Goal: Information Seeking & Learning: Learn about a topic

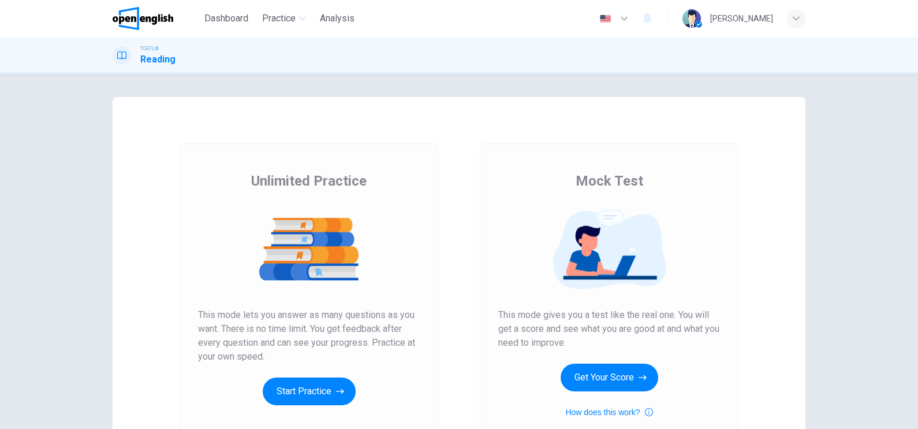
scroll to position [129, 0]
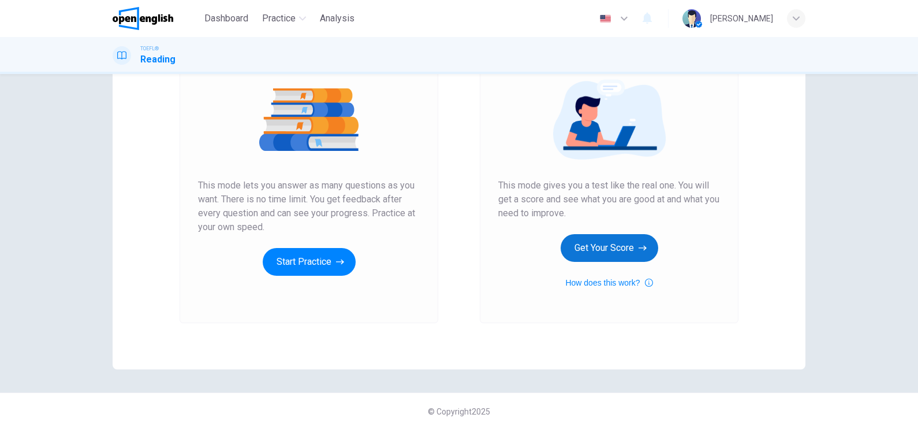
click at [613, 252] on button "Get Your Score" at bounding box center [610, 248] width 98 height 28
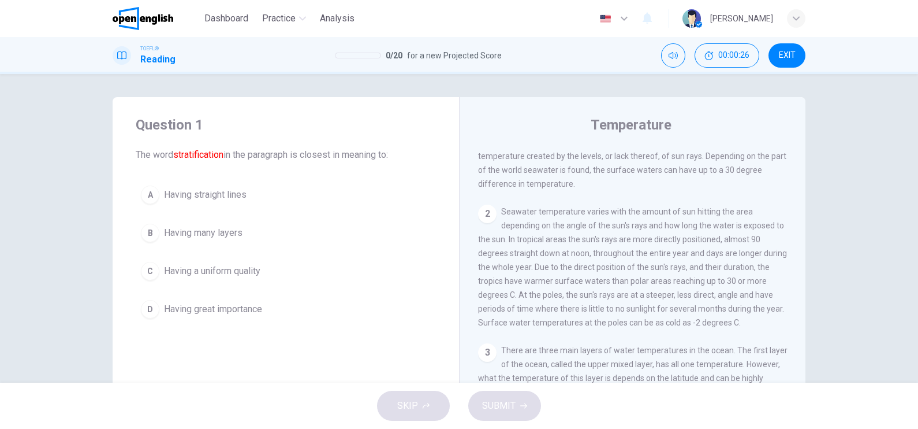
scroll to position [0, 0]
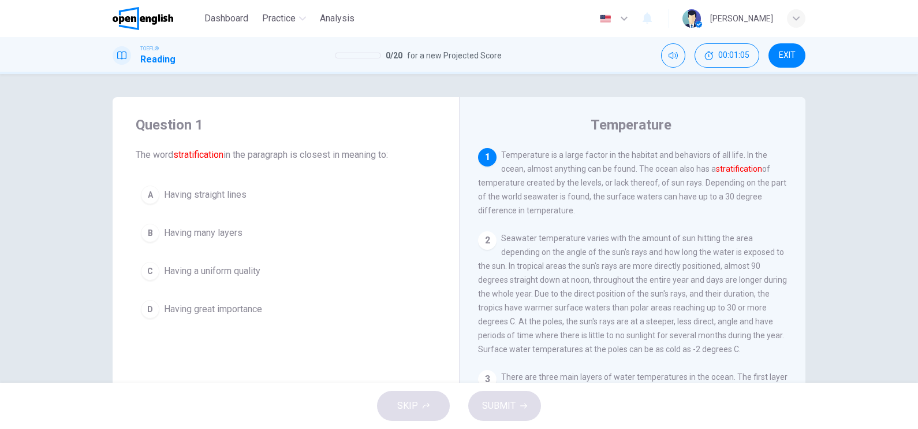
drag, startPoint x: 644, startPoint y: 183, endPoint x: 579, endPoint y: 191, distance: 65.8
click at [579, 191] on span "Temperature is a large factor in the habitat and behaviors of all life. In the …" at bounding box center [632, 182] width 308 height 65
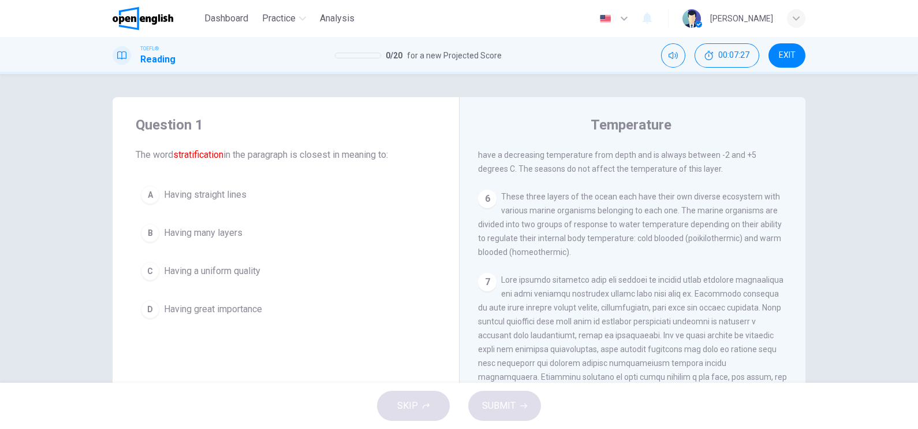
click at [193, 235] on span "Having many layers" at bounding box center [203, 233] width 79 height 14
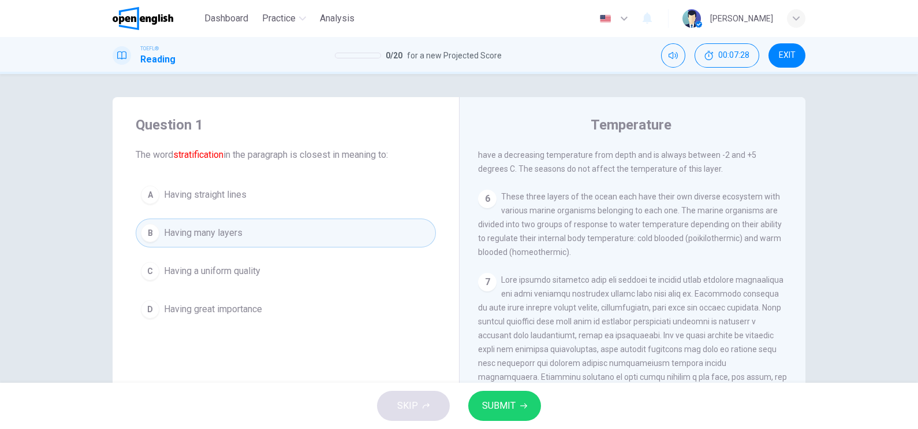
click at [501, 410] on span "SUBMIT" at bounding box center [499, 405] width 34 height 16
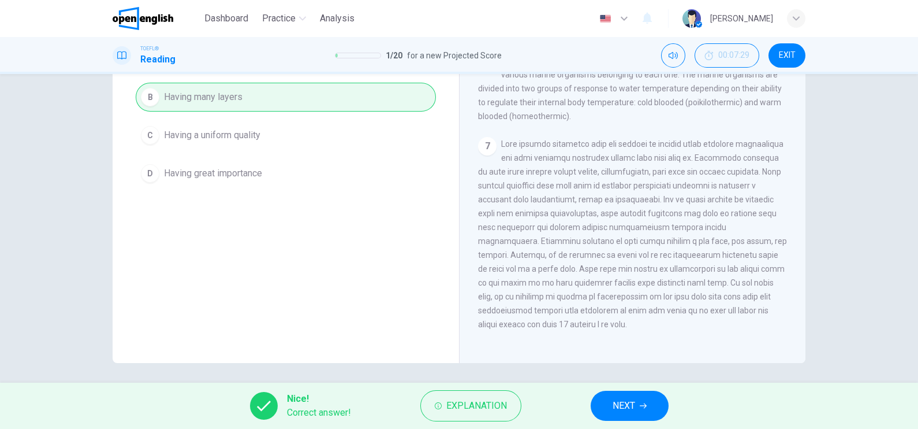
scroll to position [139, 0]
click at [639, 421] on div "Nice! Correct answer! Explanation NEXT" at bounding box center [459, 405] width 918 height 46
click at [618, 407] on span "NEXT" at bounding box center [624, 405] width 23 height 16
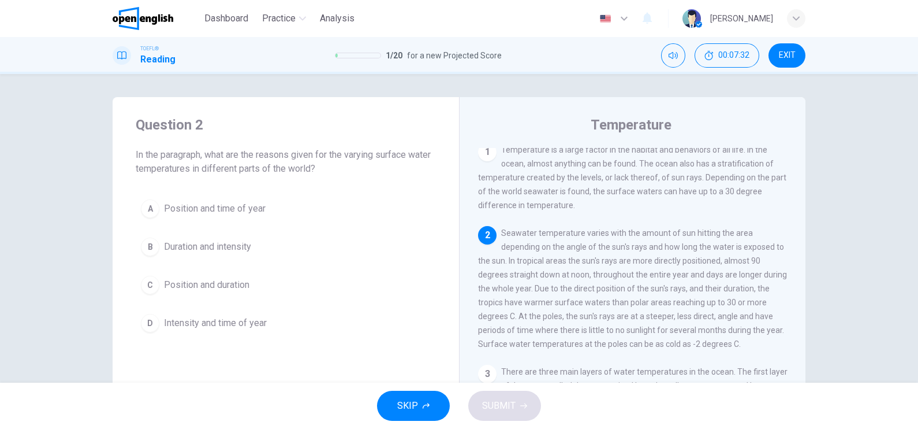
scroll to position [0, 0]
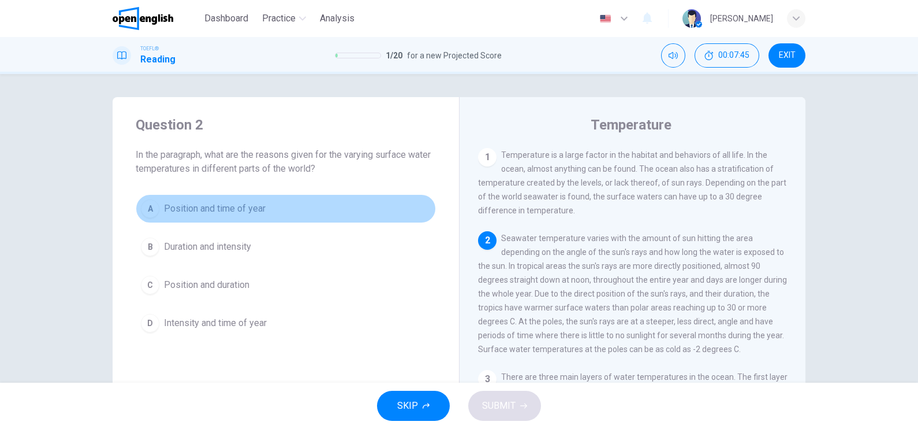
click at [197, 206] on span "Position and time of year" at bounding box center [215, 209] width 102 height 14
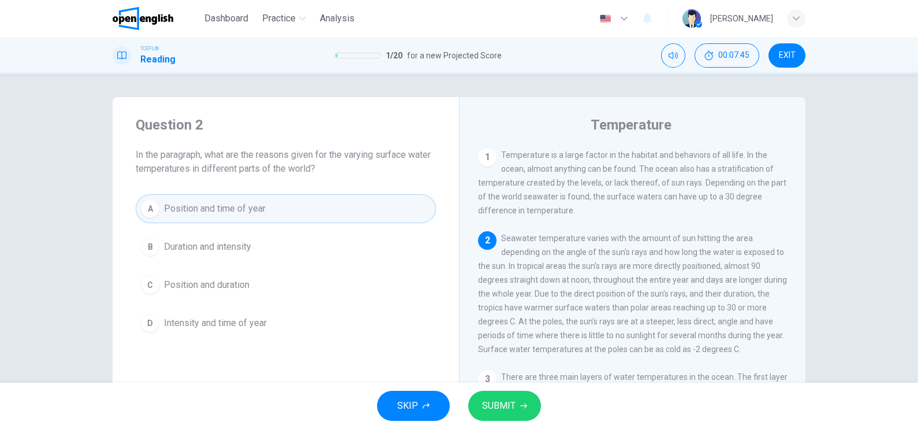
click at [191, 250] on span "Duration and intensity" at bounding box center [207, 247] width 87 height 14
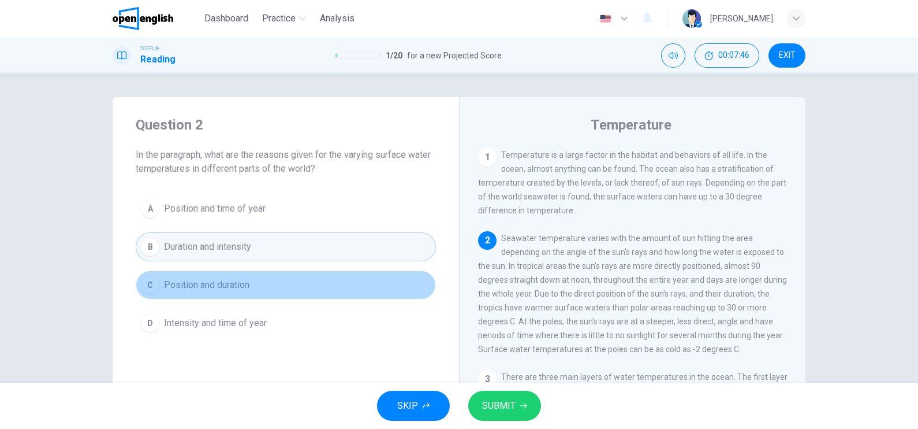
click at [191, 280] on span "Position and duration" at bounding box center [206, 285] width 85 height 14
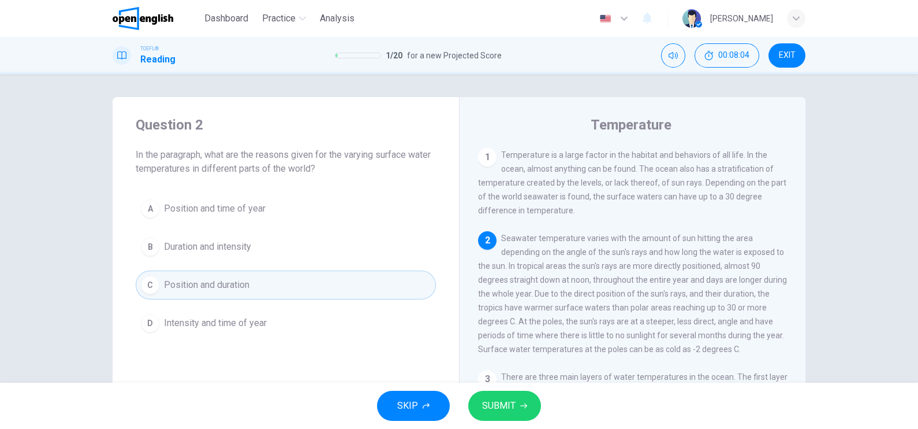
click at [482, 402] on span "SUBMIT" at bounding box center [499, 405] width 34 height 16
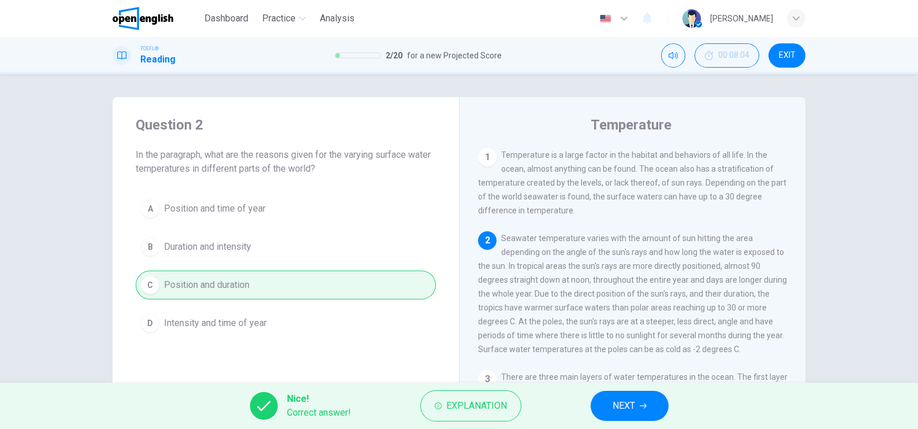
click at [635, 407] on button "NEXT" at bounding box center [630, 405] width 78 height 30
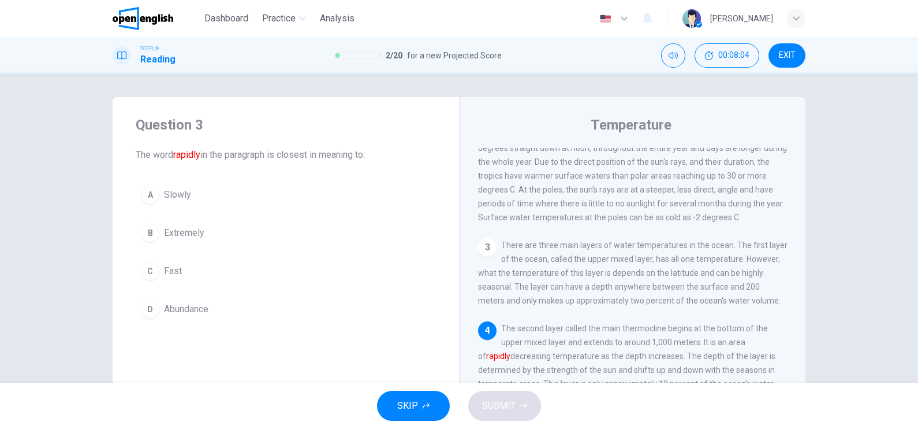
scroll to position [158, 0]
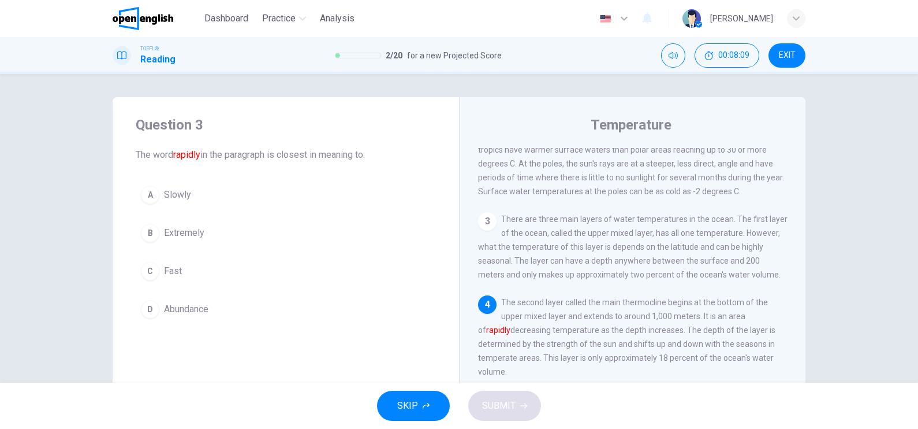
click at [173, 282] on button "C Fast" at bounding box center [286, 270] width 300 height 29
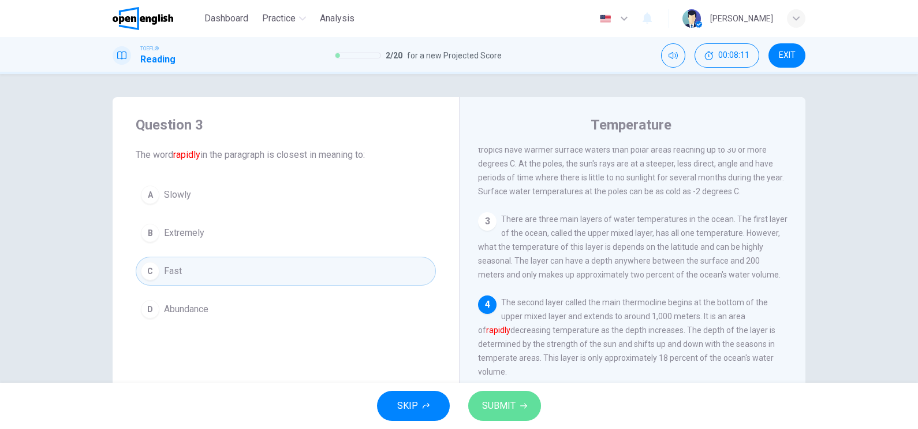
click at [509, 408] on span "SUBMIT" at bounding box center [499, 405] width 34 height 16
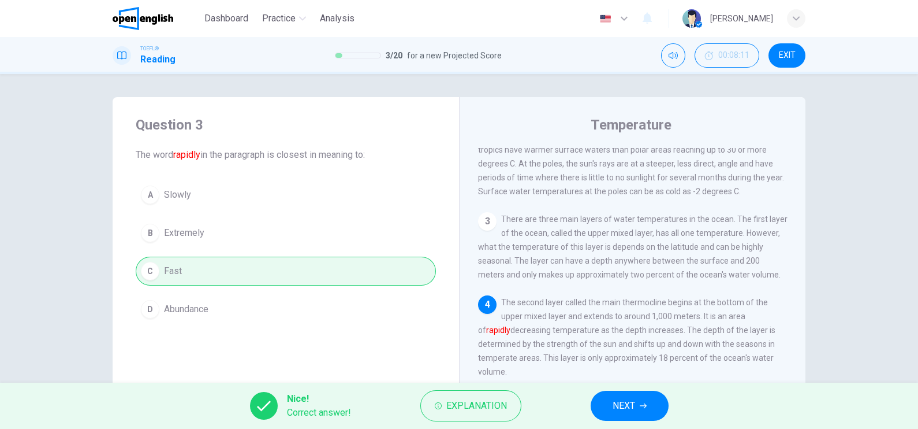
click at [638, 400] on button "NEXT" at bounding box center [630, 405] width 78 height 30
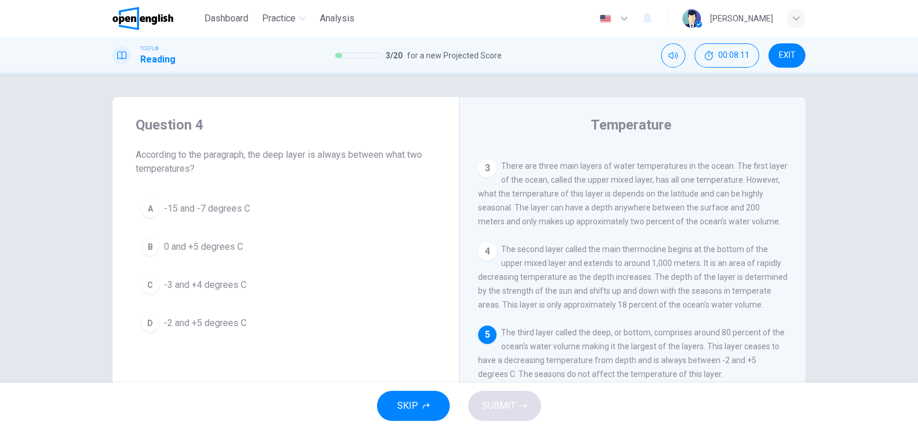
scroll to position [226, 0]
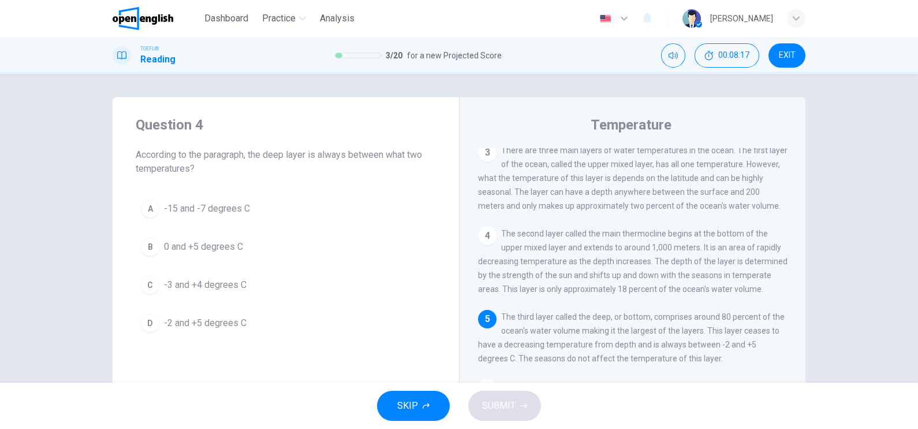
click at [215, 312] on button "D -2 and +5 degrees C" at bounding box center [286, 322] width 300 height 29
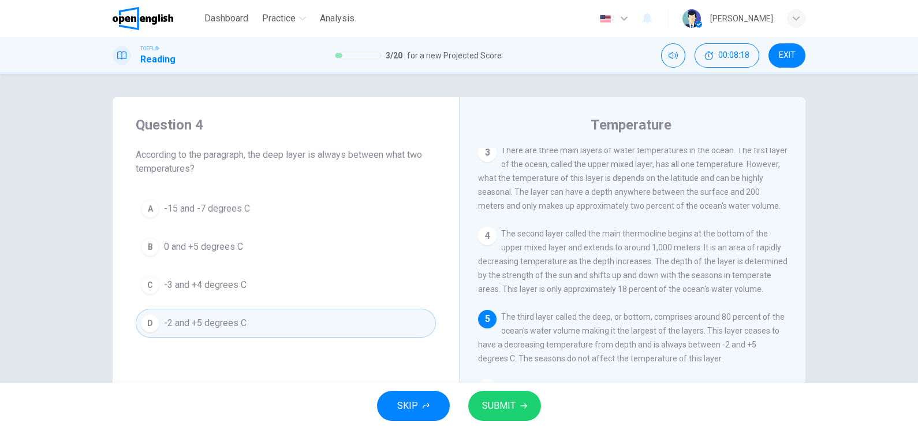
click at [503, 410] on span "SUBMIT" at bounding box center [499, 405] width 34 height 16
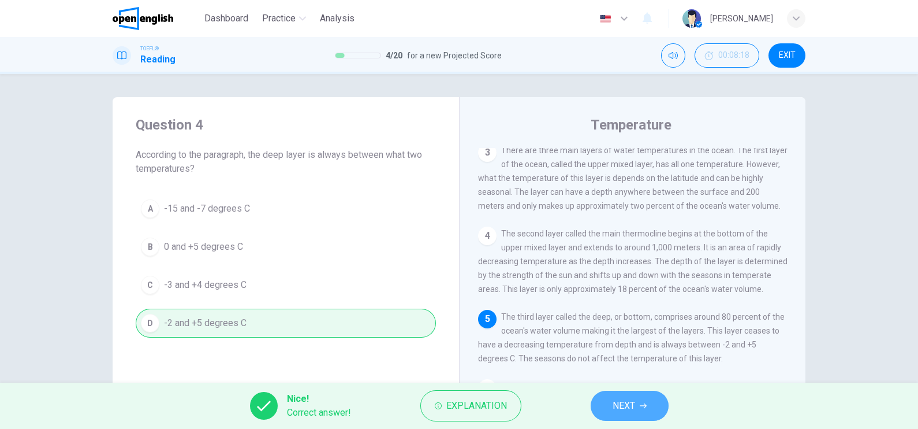
click at [660, 405] on button "NEXT" at bounding box center [630, 405] width 78 height 30
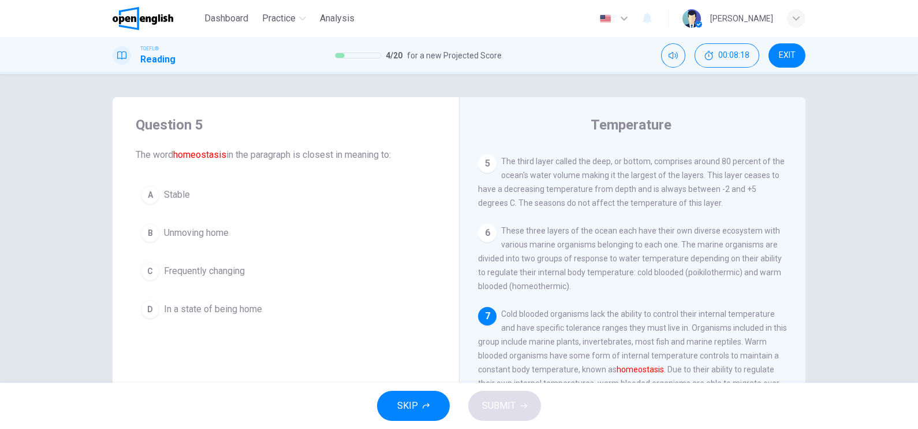
scroll to position [416, 0]
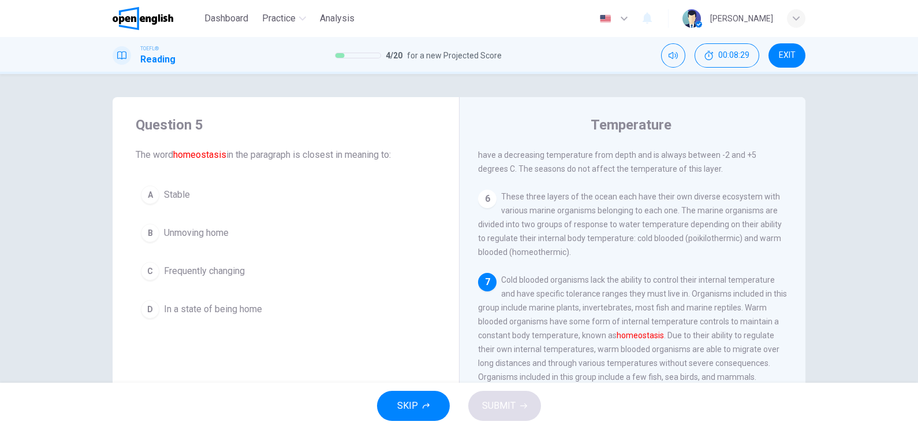
click at [174, 189] on span "Stable" at bounding box center [177, 195] width 26 height 14
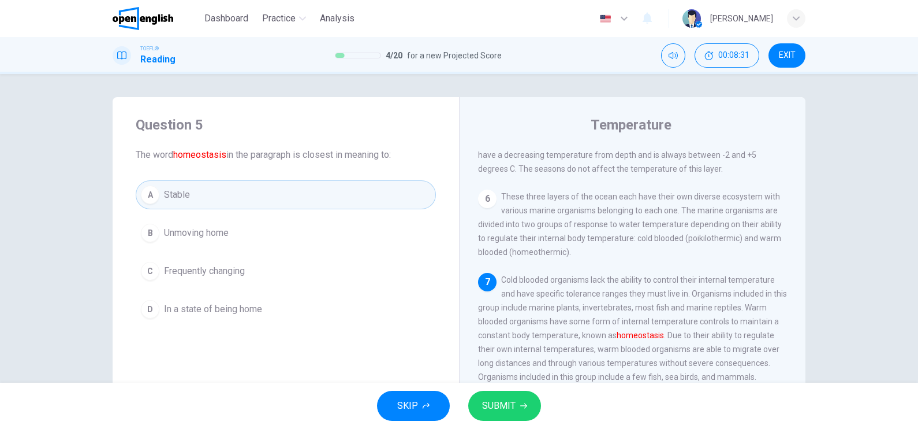
click at [482, 403] on span "SUBMIT" at bounding box center [499, 405] width 34 height 16
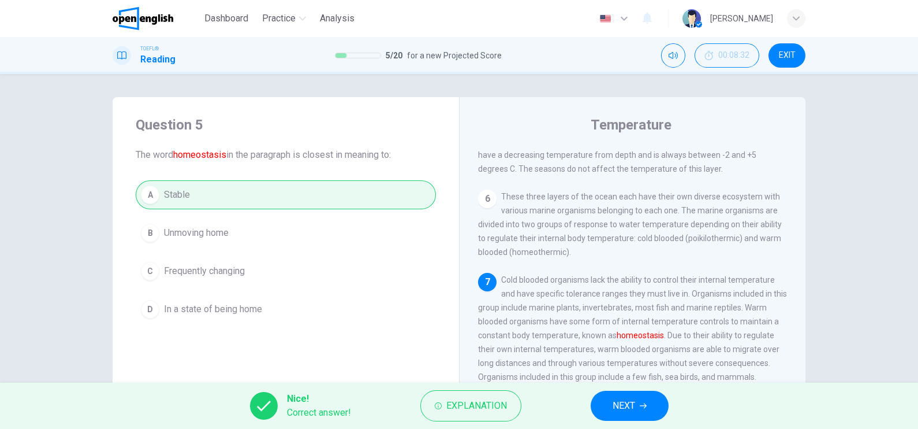
drag, startPoint x: 623, startPoint y: 401, endPoint x: 621, endPoint y: 396, distance: 6.2
click at [621, 401] on span "NEXT" at bounding box center [624, 405] width 23 height 16
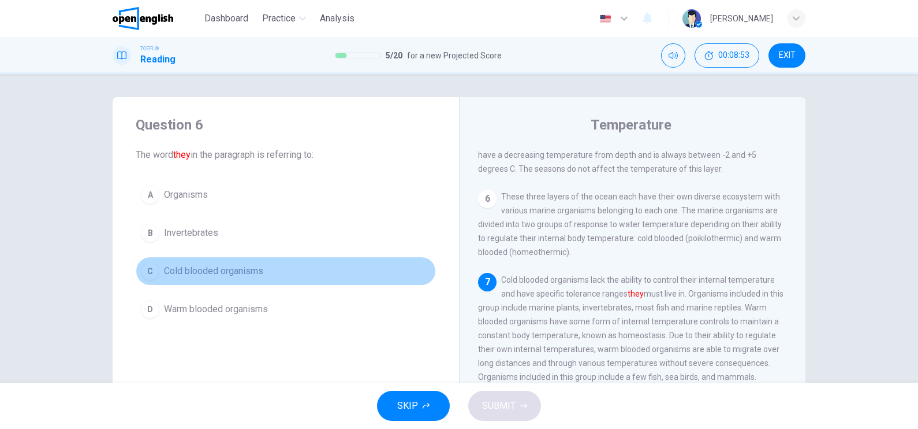
click at [225, 271] on span "Cold blooded organisms" at bounding box center [213, 271] width 99 height 14
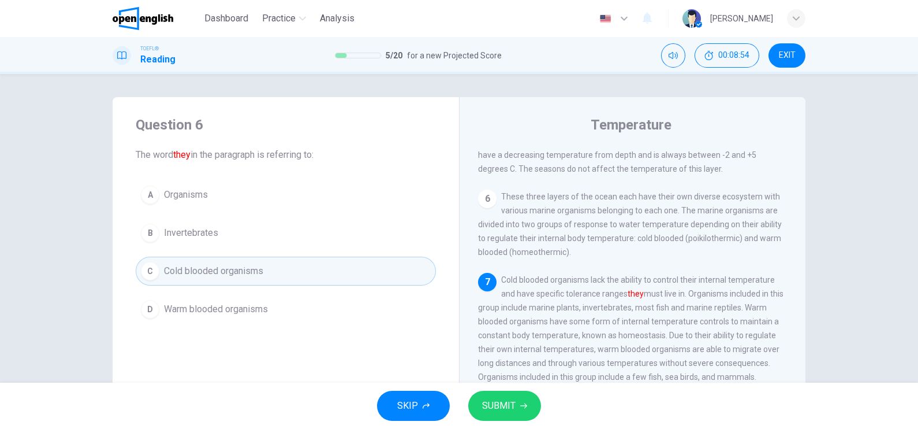
click at [504, 400] on span "SUBMIT" at bounding box center [499, 405] width 34 height 16
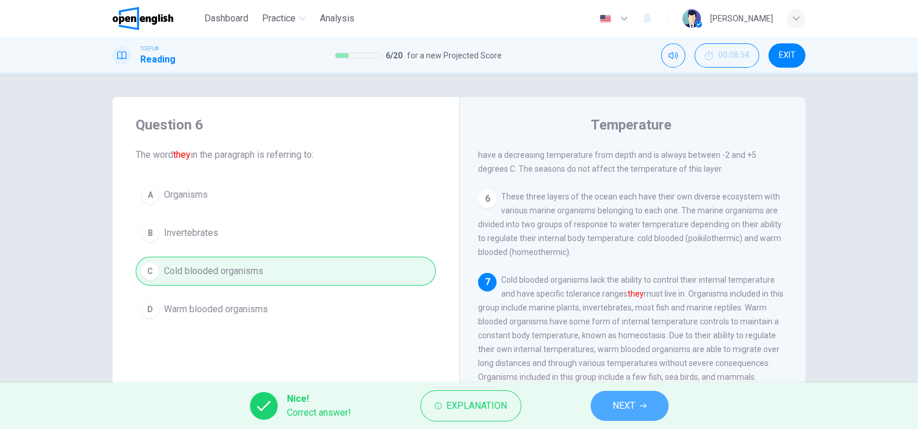
click at [656, 401] on button "NEXT" at bounding box center [630, 405] width 78 height 30
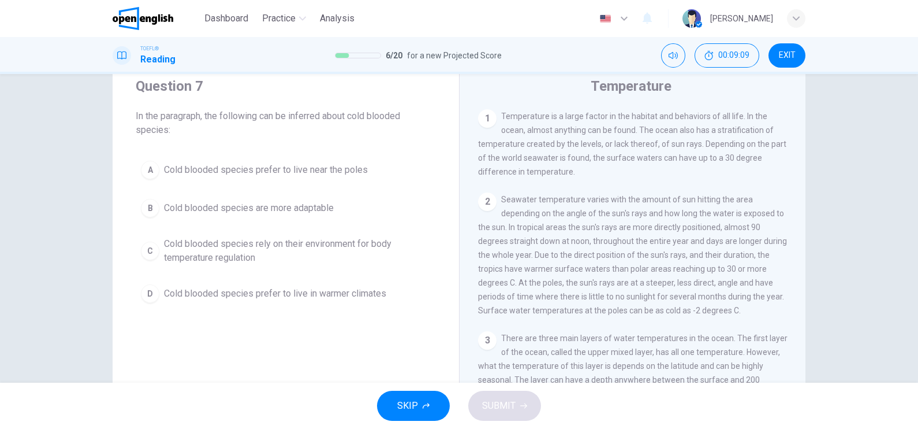
scroll to position [72, 0]
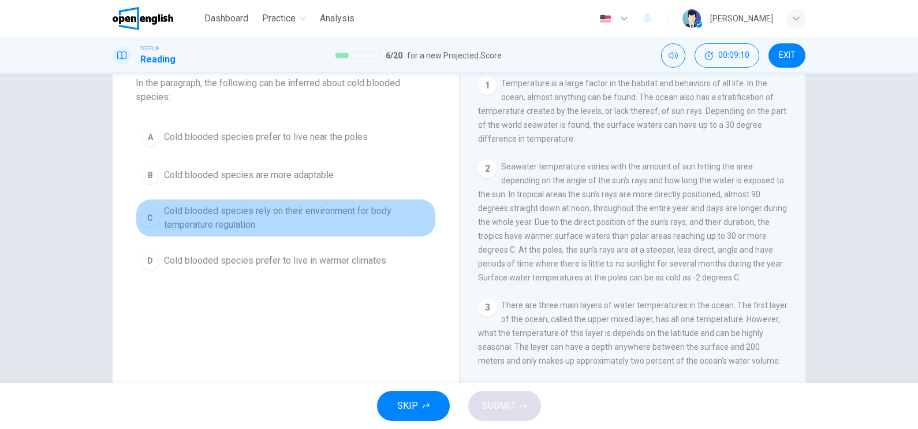
click at [227, 218] on span "Cold blooded species rely on their environment for body temperature regulation" at bounding box center [297, 218] width 267 height 28
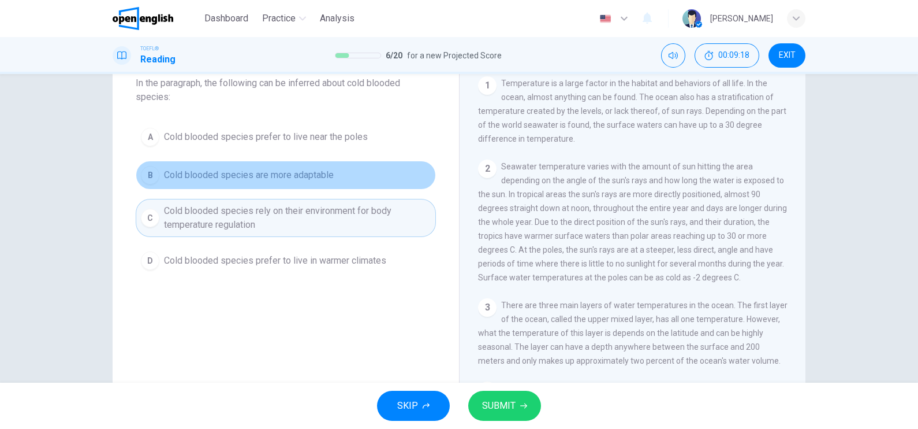
click at [277, 170] on span "Cold blooded species are more adaptable" at bounding box center [249, 175] width 170 height 14
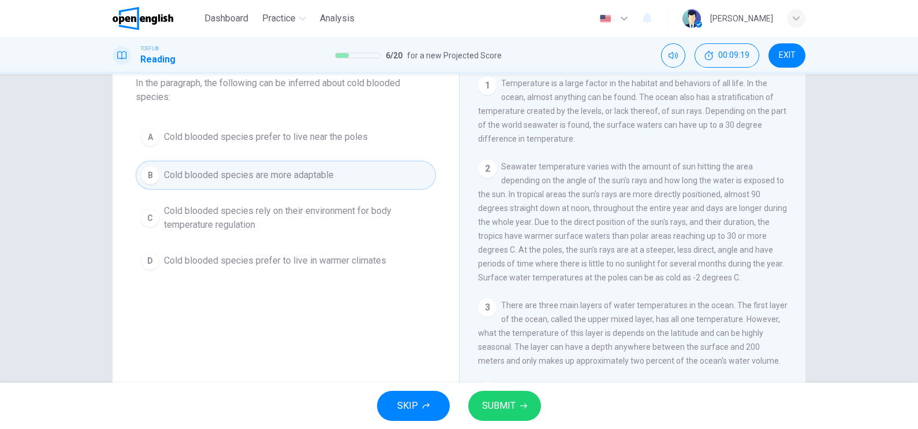
click at [291, 132] on span "Cold blooded species prefer to live near the poles" at bounding box center [266, 137] width 204 height 14
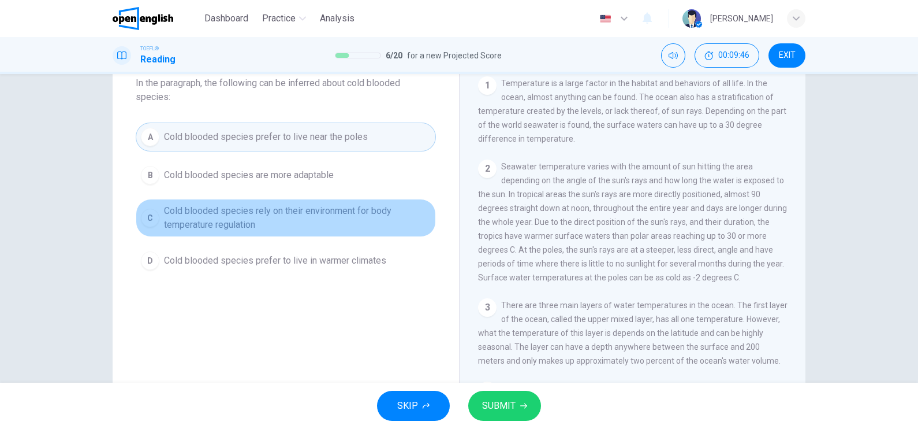
click at [341, 215] on span "Cold blooded species rely on their environment for body temperature regulation" at bounding box center [297, 218] width 267 height 28
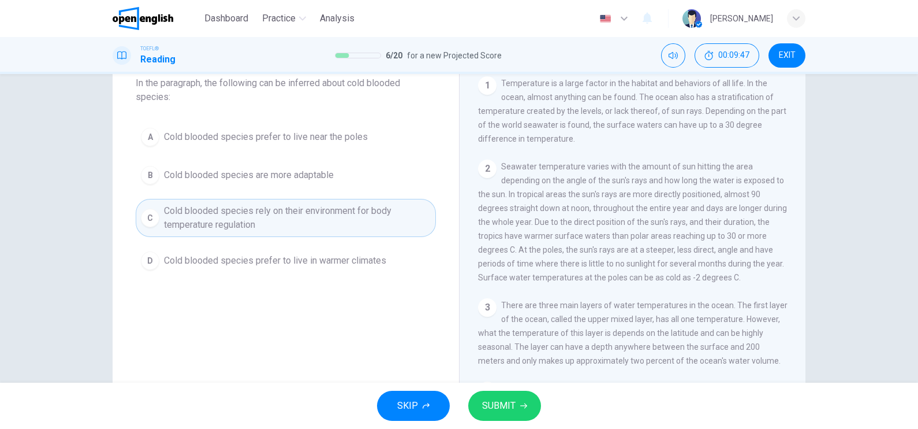
click at [488, 408] on span "SUBMIT" at bounding box center [499, 405] width 34 height 16
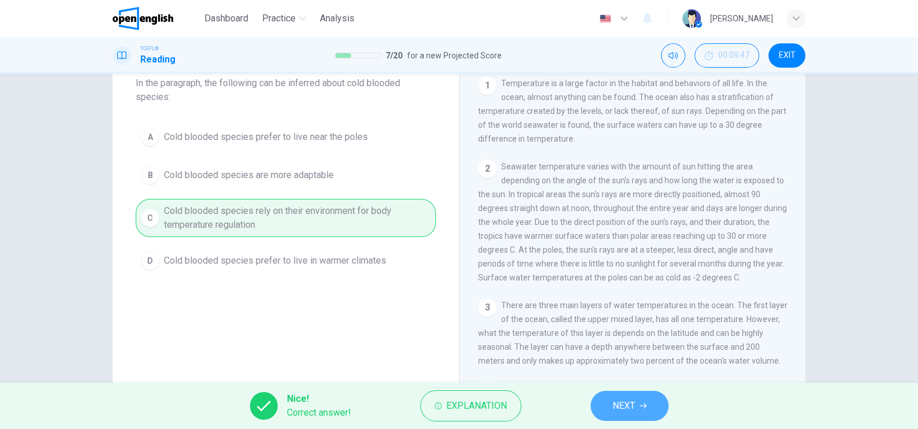
click at [633, 411] on span "NEXT" at bounding box center [624, 405] width 23 height 16
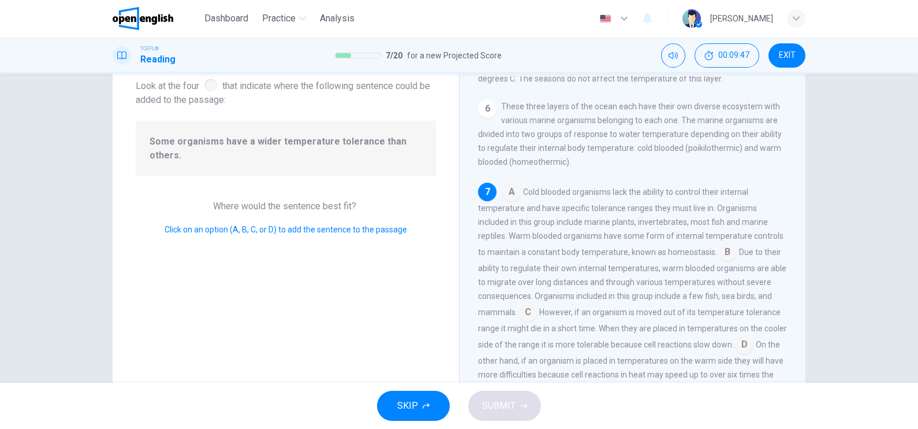
scroll to position [0, 0]
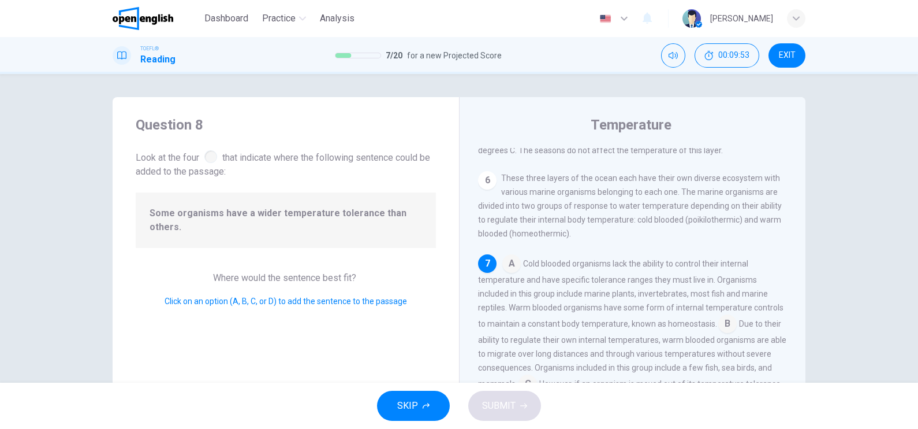
click at [213, 155] on div at bounding box center [210, 156] width 13 height 13
click at [207, 155] on div at bounding box center [210, 156] width 13 height 13
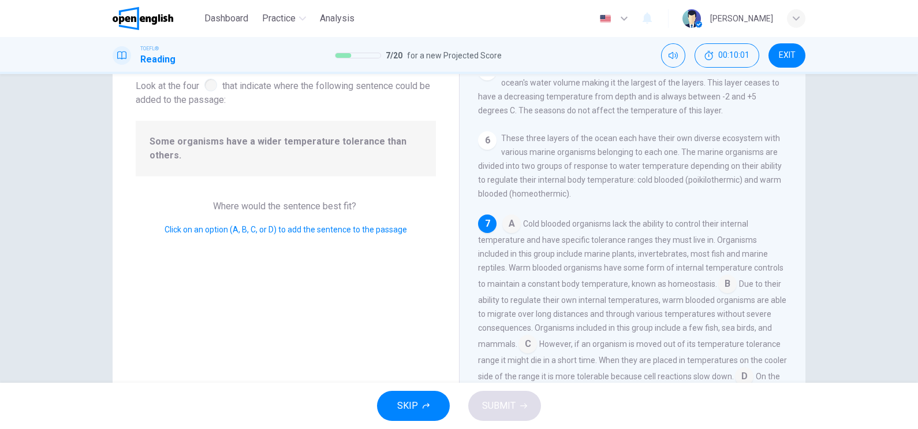
scroll to position [434, 0]
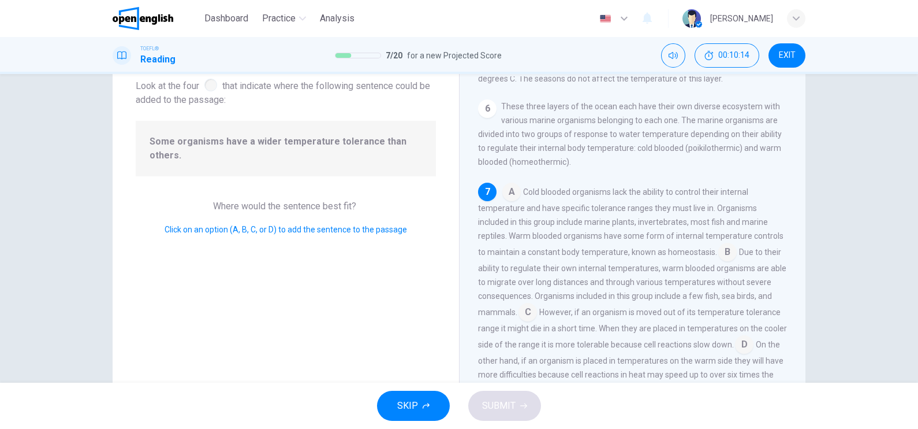
click at [329, 200] on span "Where would the sentence best fit?" at bounding box center [286, 205] width 146 height 11
click at [719, 254] on input at bounding box center [728, 253] width 18 height 18
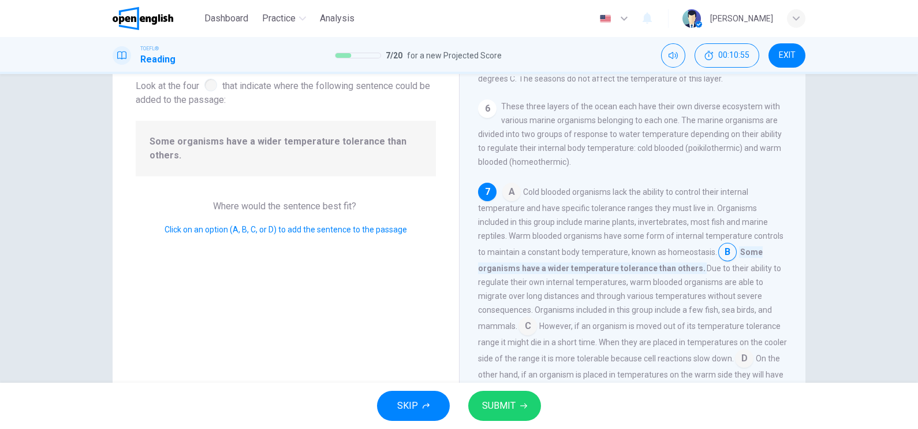
click at [529, 404] on button "SUBMIT" at bounding box center [504, 405] width 73 height 30
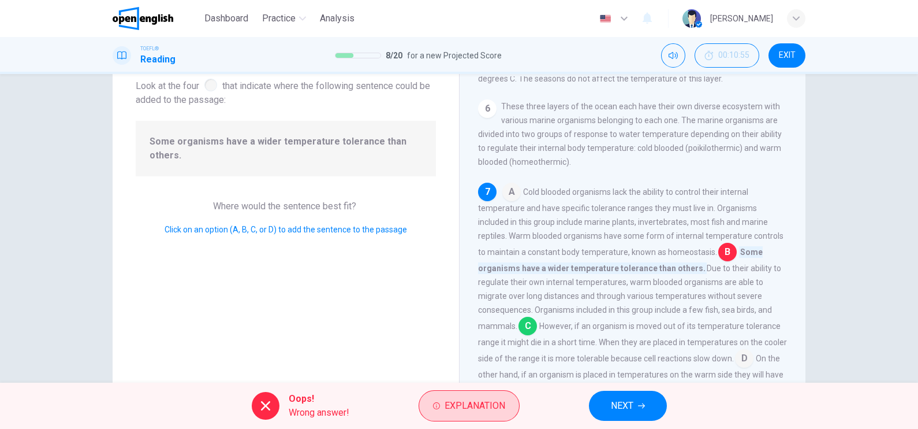
click at [481, 414] on button "Explanation" at bounding box center [469, 405] width 101 height 31
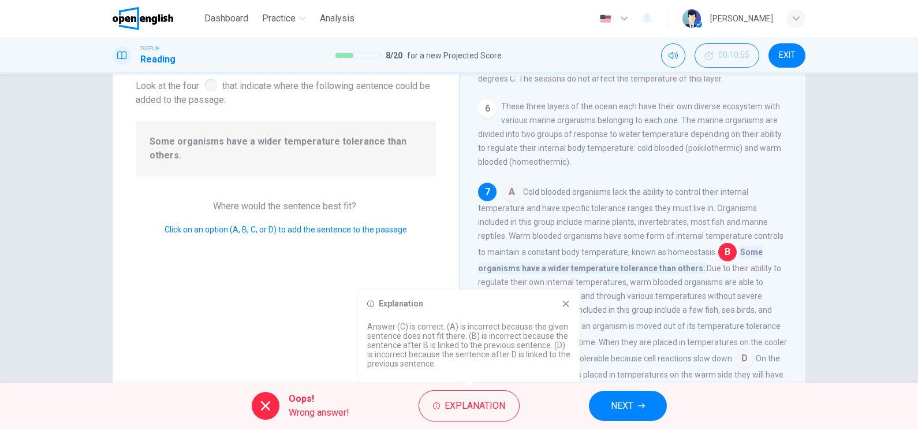
click at [570, 308] on icon at bounding box center [565, 303] width 9 height 9
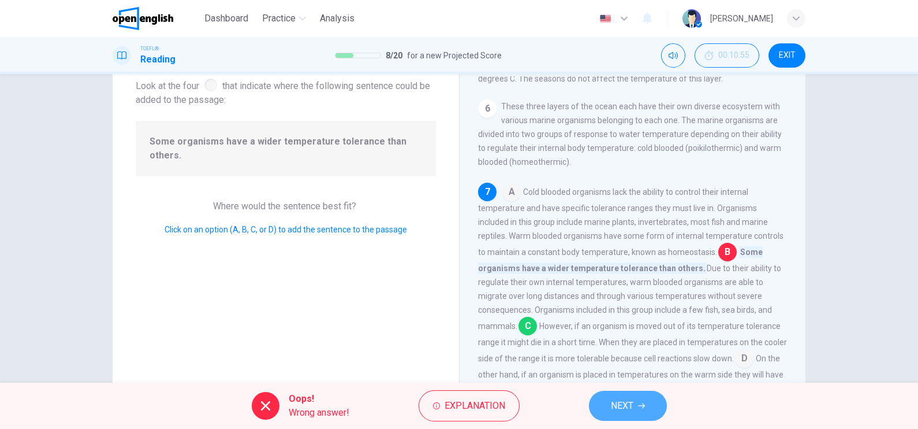
click at [620, 407] on span "NEXT" at bounding box center [622, 405] width 23 height 16
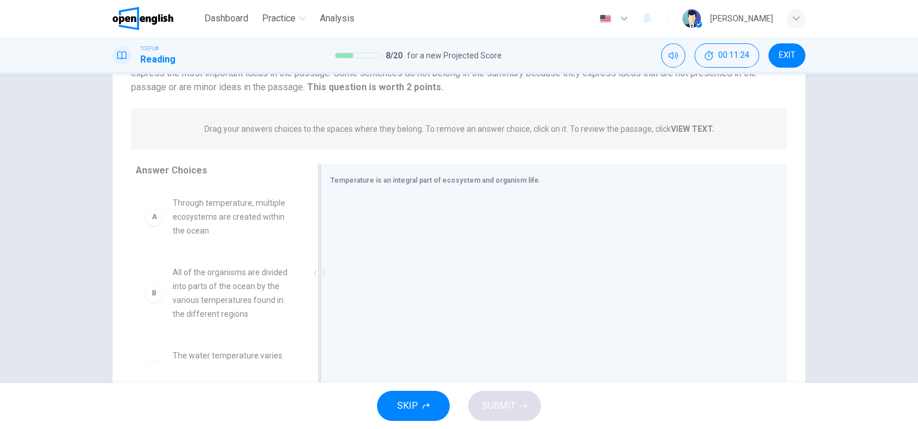
scroll to position [139, 0]
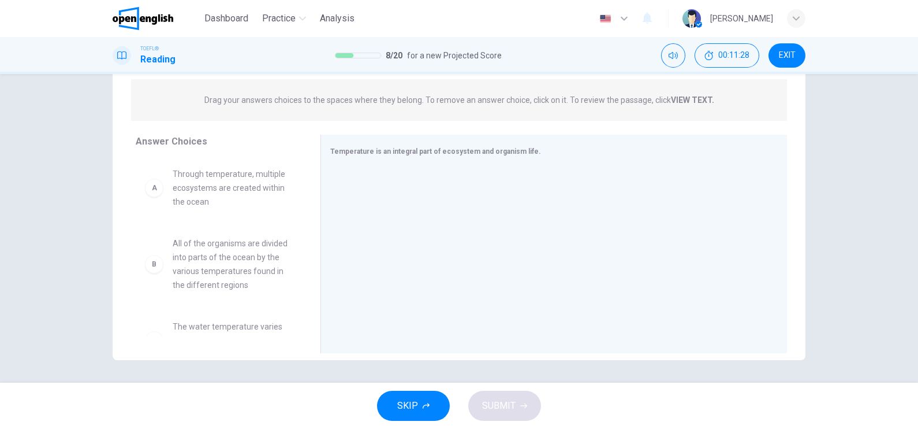
click at [315, 101] on p "Drag your answers choices to the spaces where they belong. To remove an answer …" at bounding box center [459, 99] width 510 height 9
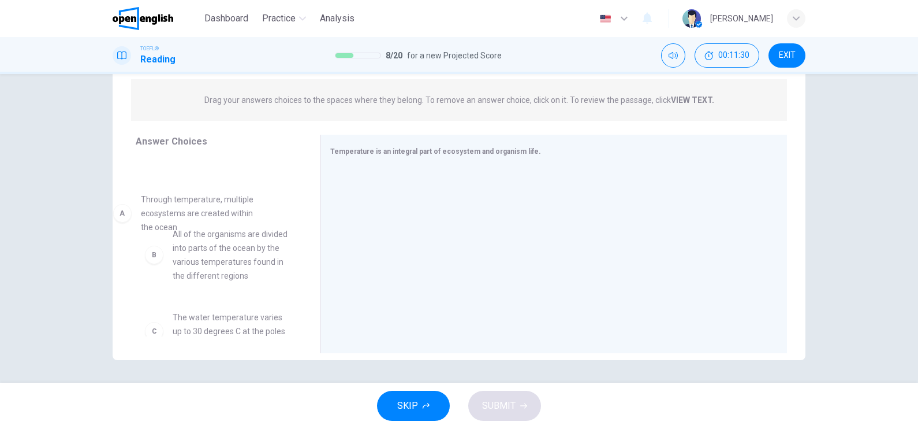
drag, startPoint x: 206, startPoint y: 185, endPoint x: 184, endPoint y: 211, distance: 34.4
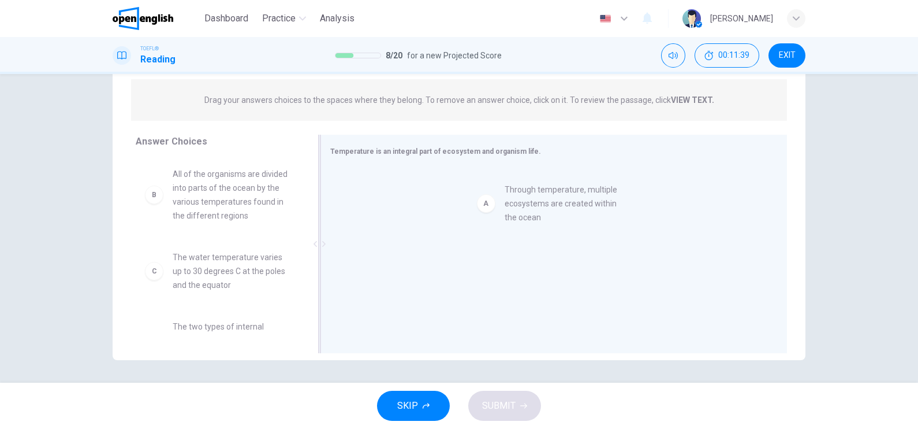
drag, startPoint x: 237, startPoint y: 182, endPoint x: 575, endPoint y: 200, distance: 339.0
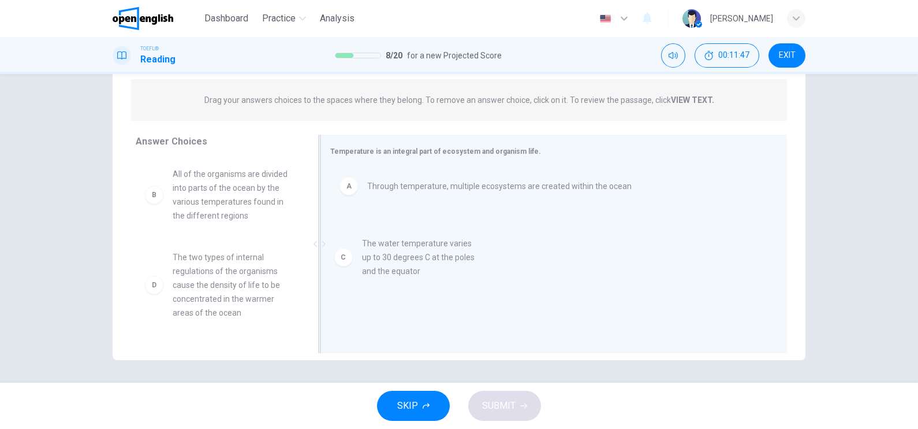
drag, startPoint x: 206, startPoint y: 270, endPoint x: 407, endPoint y: 257, distance: 201.4
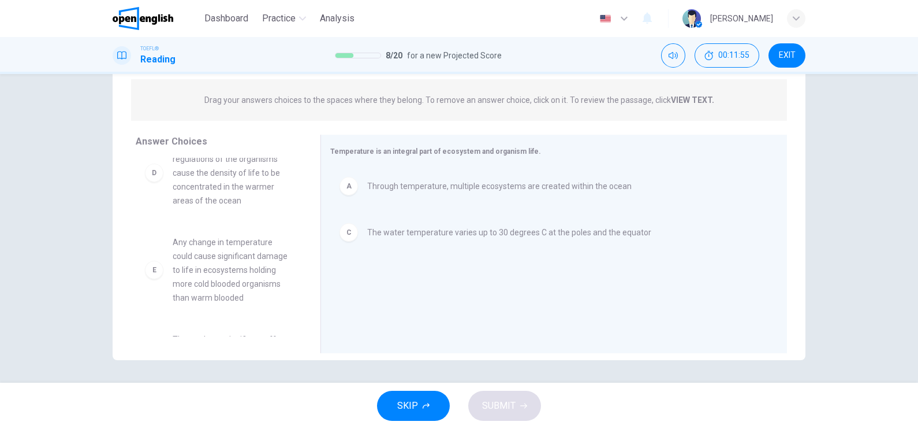
scroll to position [144, 0]
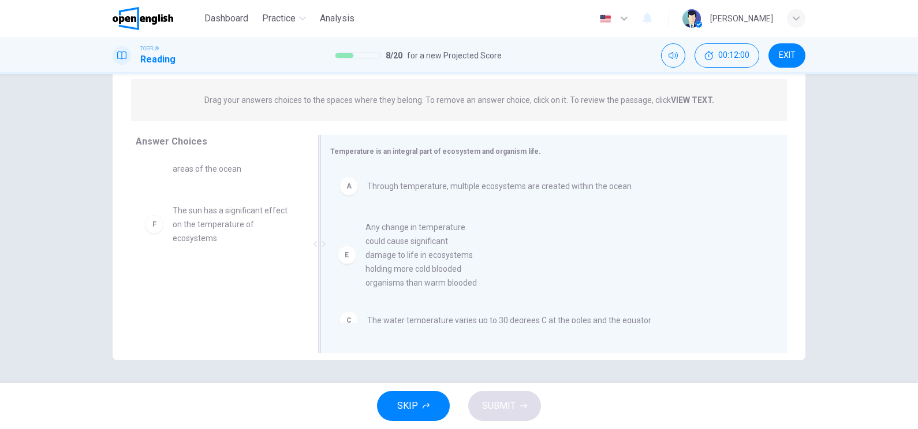
drag, startPoint x: 218, startPoint y: 238, endPoint x: 421, endPoint y: 259, distance: 204.4
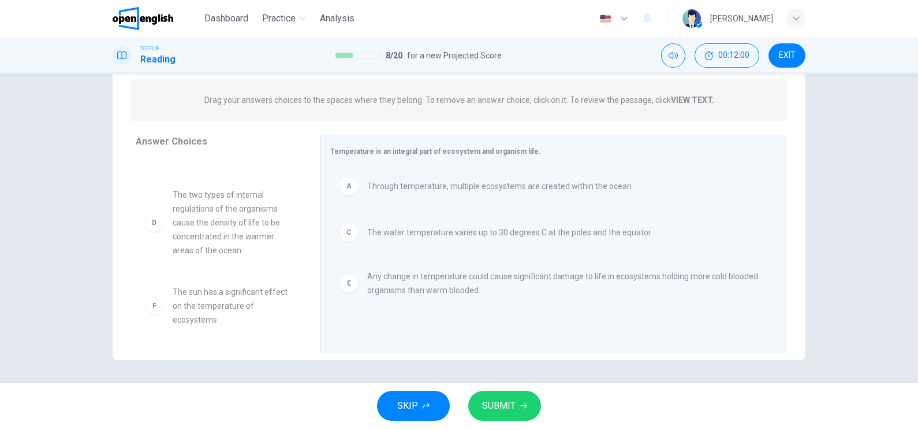
scroll to position [62, 0]
click at [494, 404] on span "SUBMIT" at bounding box center [499, 405] width 34 height 16
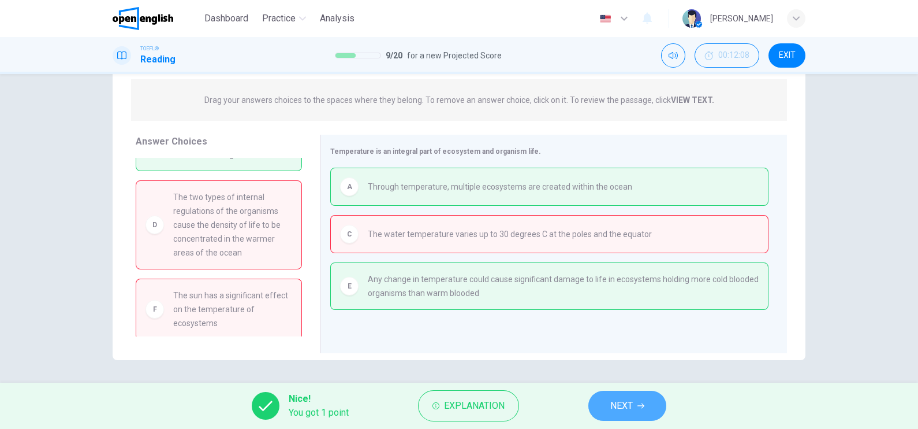
click at [641, 405] on icon "button" at bounding box center [641, 405] width 7 height 7
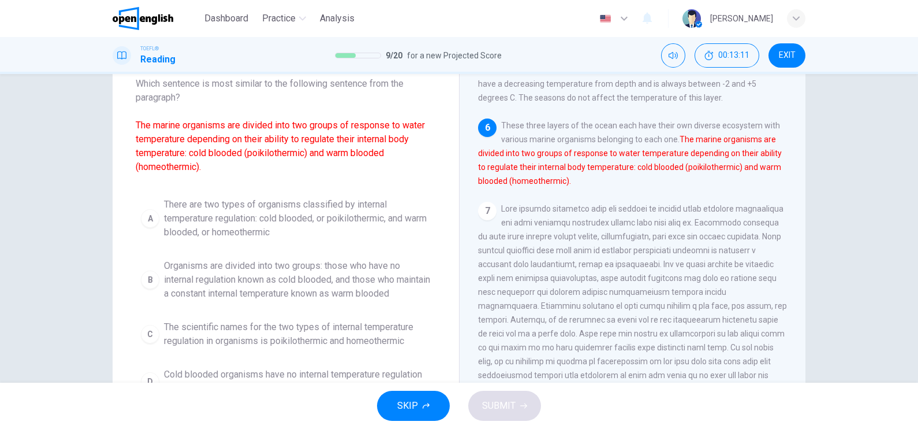
scroll to position [143, 0]
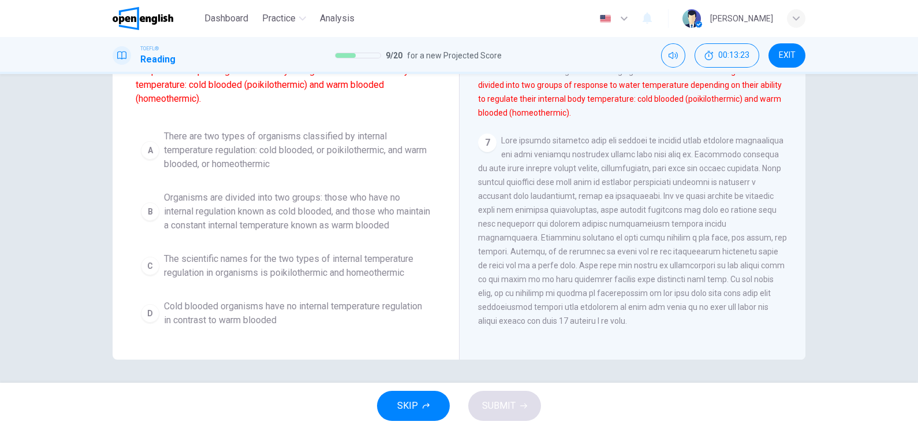
click at [289, 140] on span "There are two types of organisms classified by internal temperature regulation:…" at bounding box center [297, 150] width 267 height 42
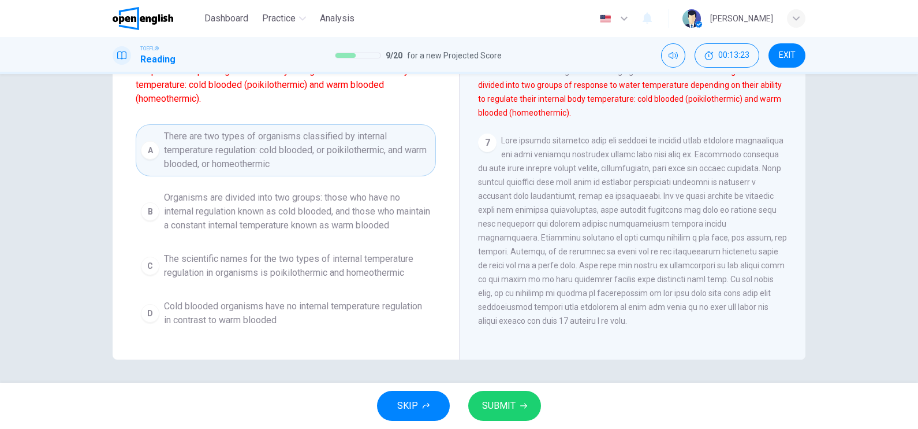
click at [508, 408] on span "SUBMIT" at bounding box center [499, 405] width 34 height 16
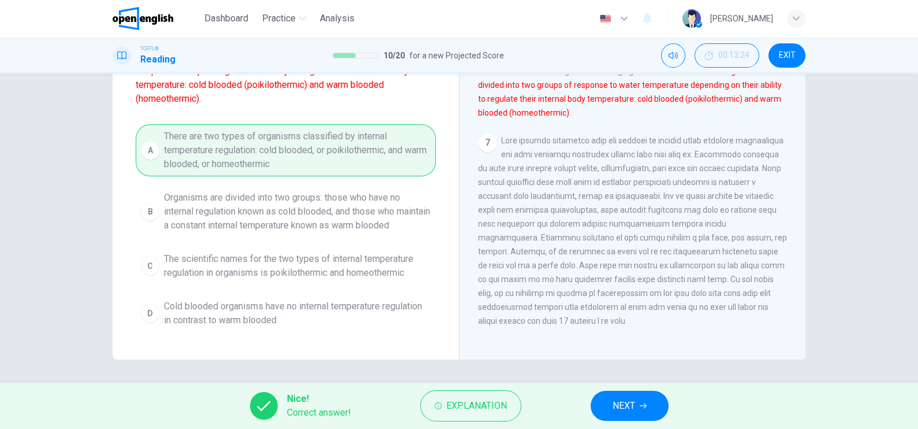
click at [615, 403] on span "NEXT" at bounding box center [624, 405] width 23 height 16
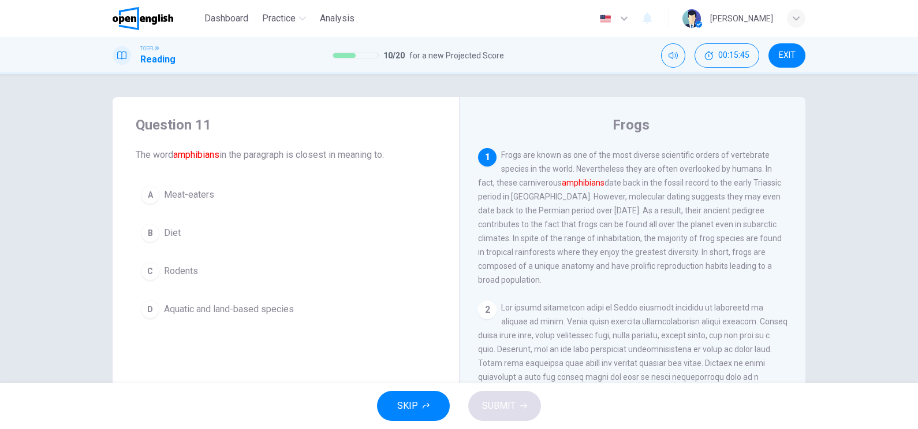
scroll to position [0, 0]
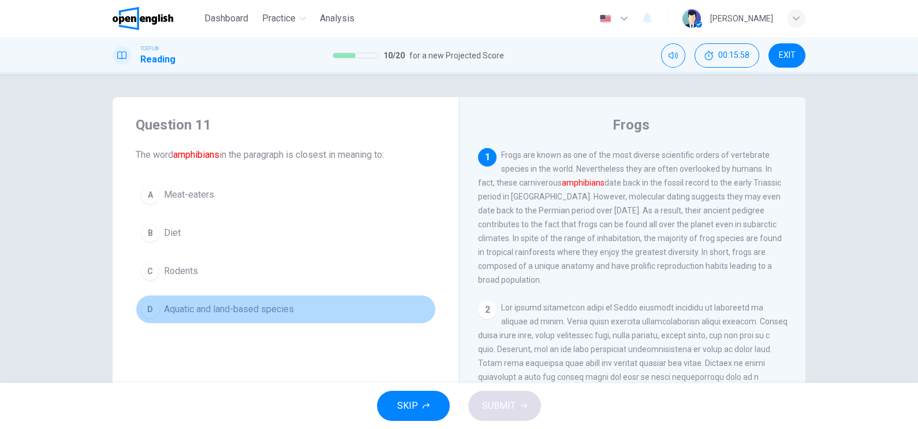
click at [224, 315] on button "D Aquatic and land-based species" at bounding box center [286, 309] width 300 height 29
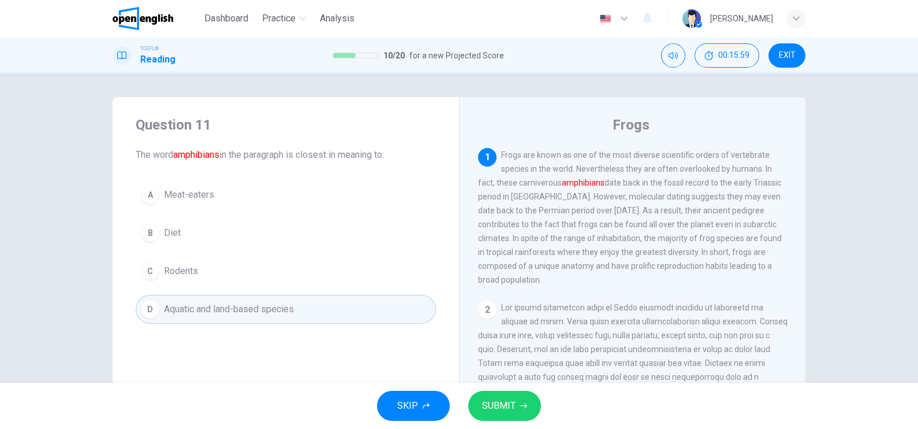
click at [491, 414] on button "SUBMIT" at bounding box center [504, 405] width 73 height 30
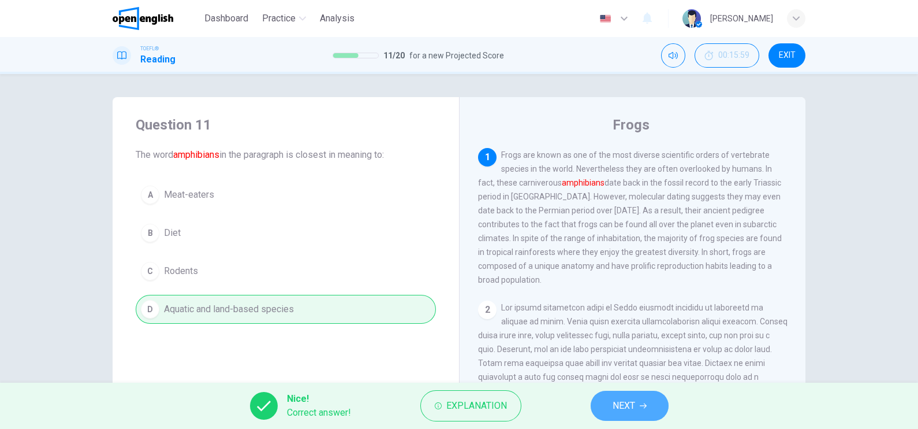
click at [627, 405] on span "NEXT" at bounding box center [624, 405] width 23 height 16
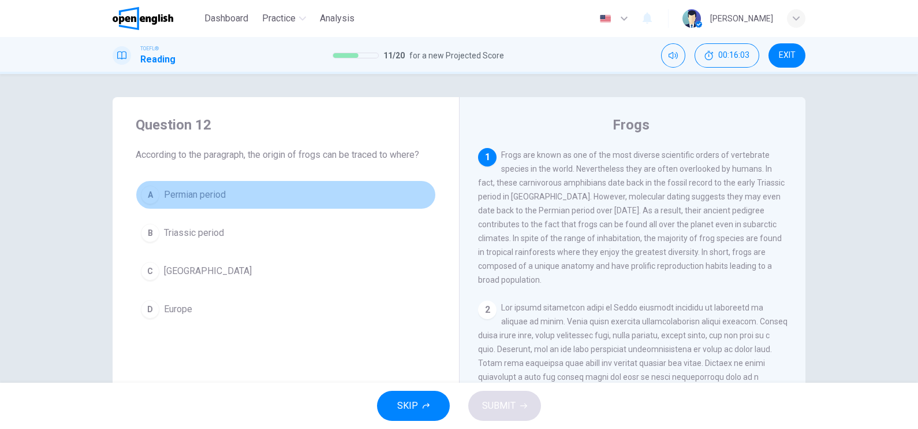
click at [217, 192] on span "Permian period" at bounding box center [195, 195] width 62 height 14
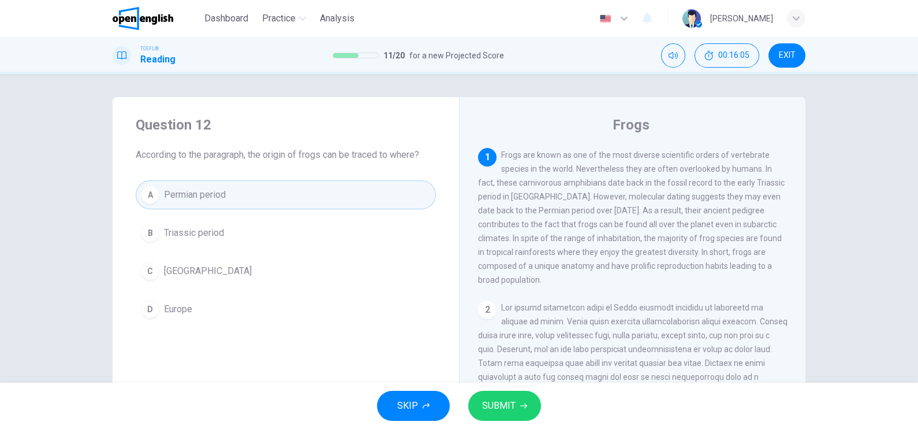
click at [508, 416] on button "SUBMIT" at bounding box center [504, 405] width 73 height 30
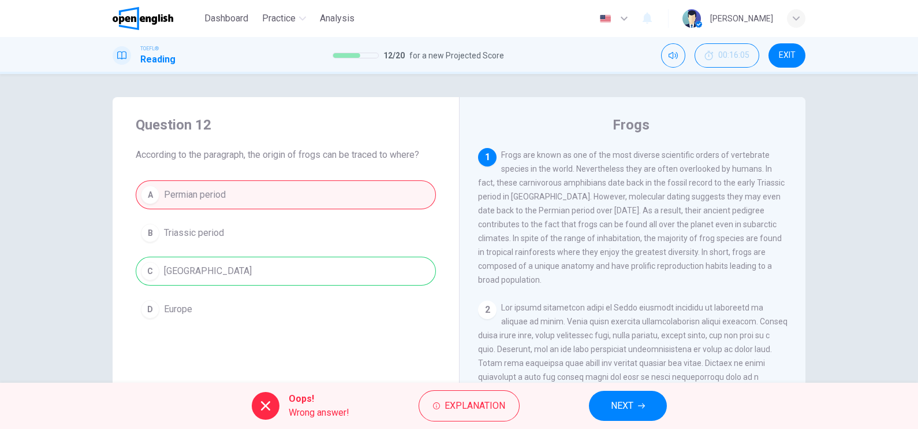
click at [629, 411] on span "NEXT" at bounding box center [622, 405] width 23 height 16
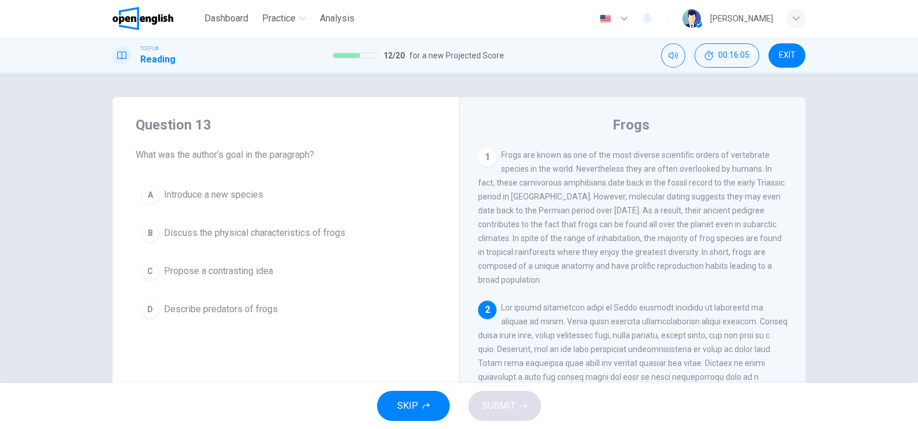
scroll to position [116, 0]
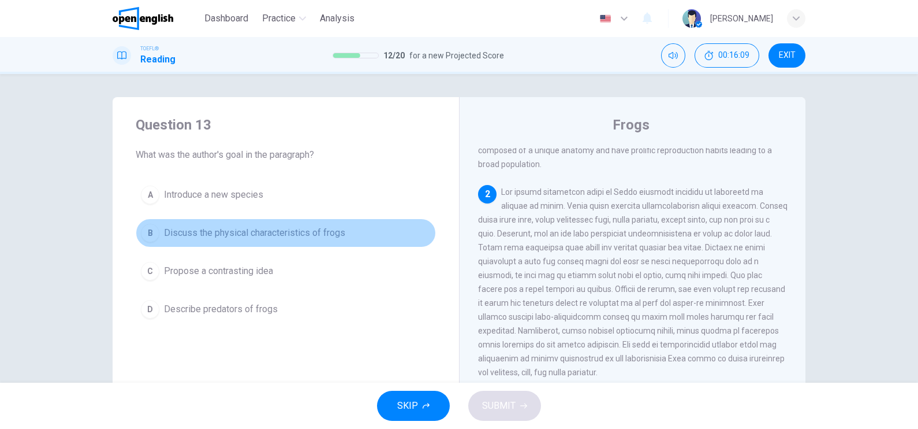
click at [277, 230] on span "Discuss the physical characteristics of frogs" at bounding box center [254, 233] width 181 height 14
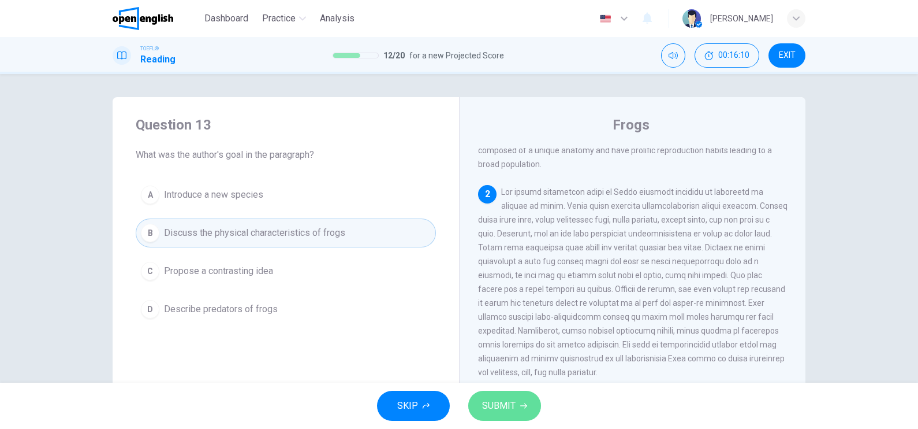
click at [498, 412] on span "SUBMIT" at bounding box center [499, 405] width 34 height 16
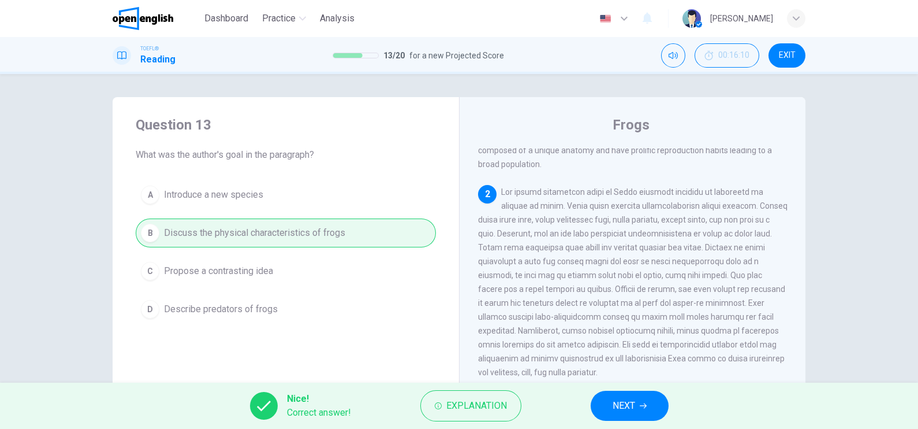
click at [660, 411] on button "NEXT" at bounding box center [630, 405] width 78 height 30
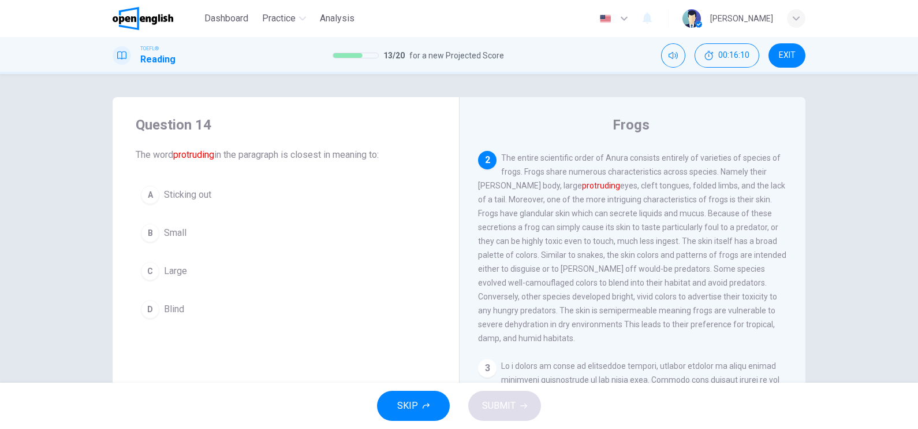
scroll to position [152, 0]
drag, startPoint x: 217, startPoint y: 159, endPoint x: 138, endPoint y: 150, distance: 79.0
click at [136, 155] on span "The word protruding in the paragraph is closest in meaning to:" at bounding box center [286, 155] width 300 height 14
click at [204, 192] on span "Sticking out" at bounding box center [187, 195] width 47 height 14
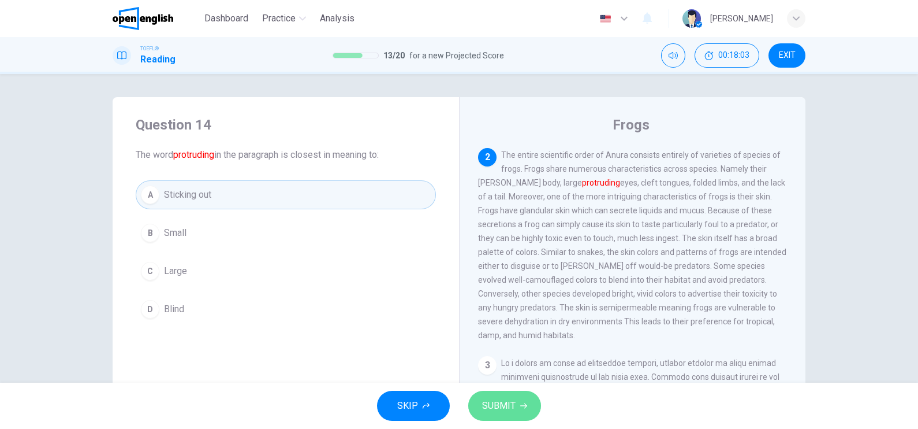
click at [518, 406] on button "SUBMIT" at bounding box center [504, 405] width 73 height 30
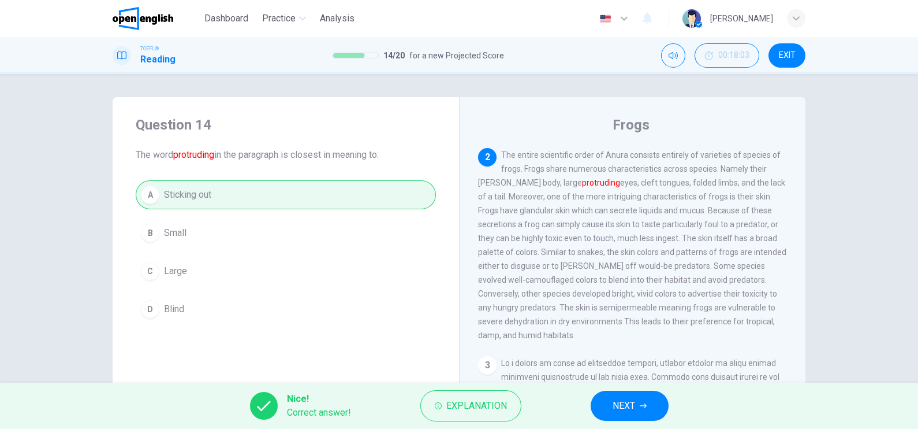
drag, startPoint x: 621, startPoint y: 408, endPoint x: 621, endPoint y: 402, distance: 6.4
click at [621, 408] on span "NEXT" at bounding box center [624, 405] width 23 height 16
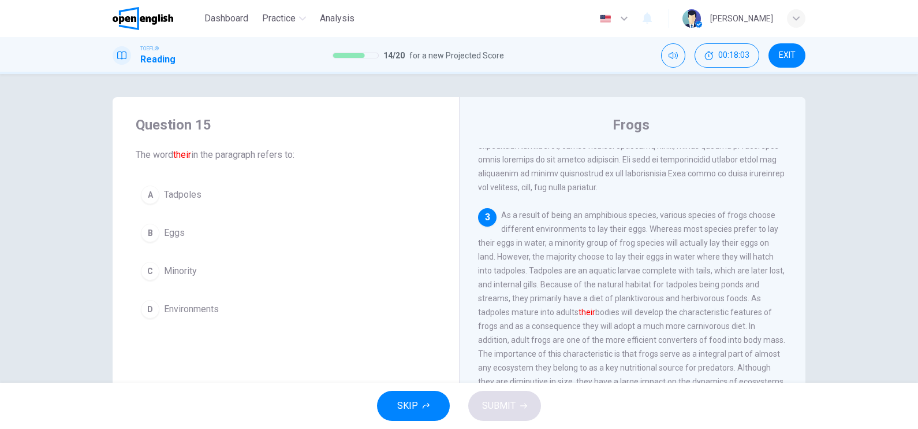
scroll to position [310, 0]
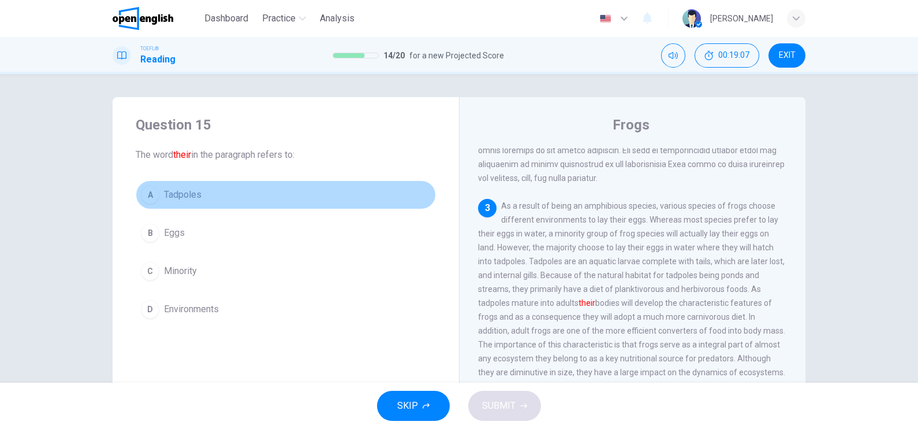
click at [185, 196] on span "Tadpoles" at bounding box center [183, 195] width 38 height 14
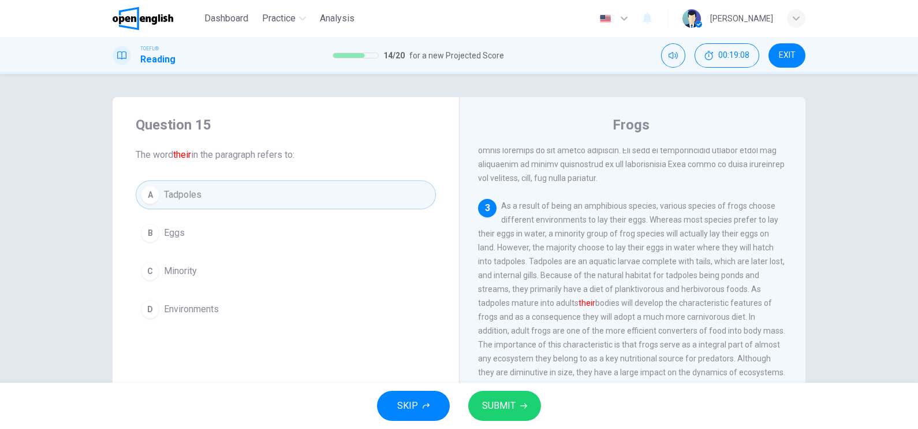
click at [509, 407] on span "SUBMIT" at bounding box center [499, 405] width 34 height 16
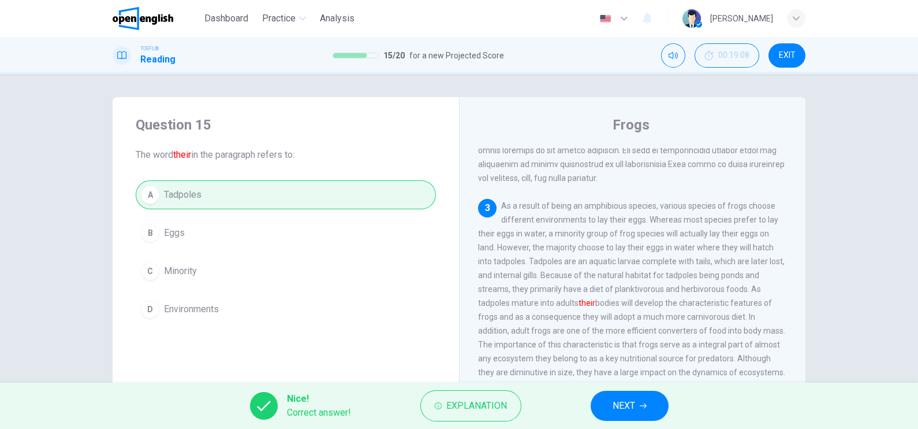
click at [615, 400] on span "NEXT" at bounding box center [624, 405] width 23 height 16
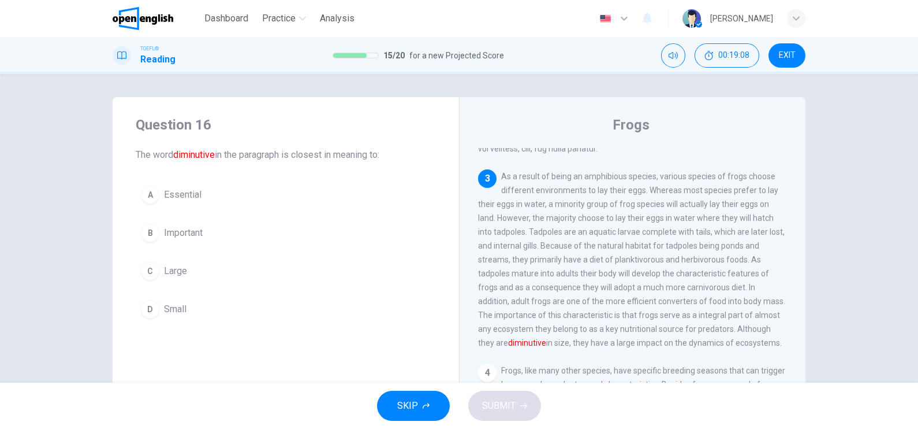
scroll to position [347, 0]
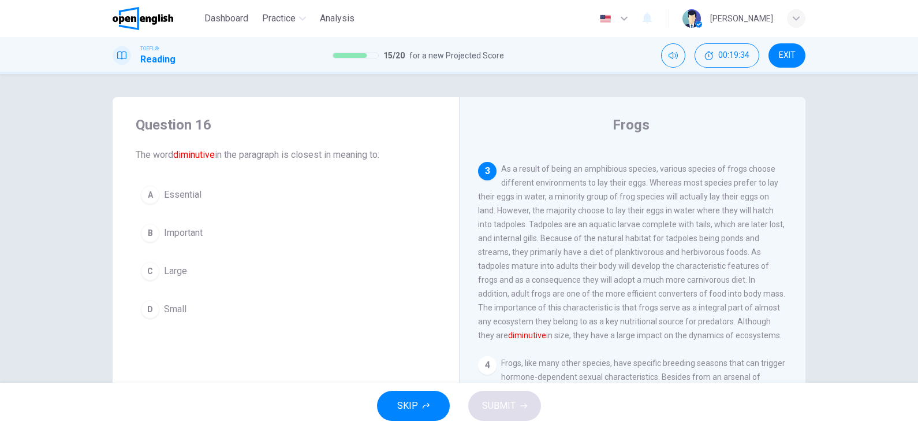
click at [171, 303] on span "Small" at bounding box center [175, 309] width 23 height 14
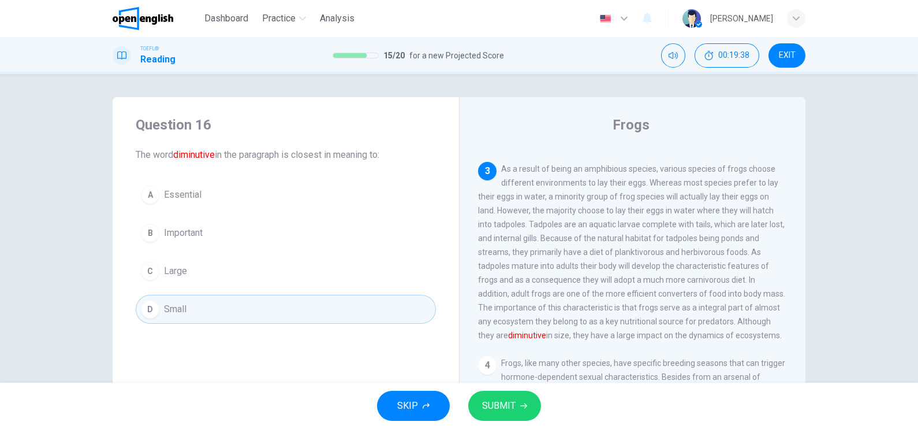
click at [527, 412] on button "SUBMIT" at bounding box center [504, 405] width 73 height 30
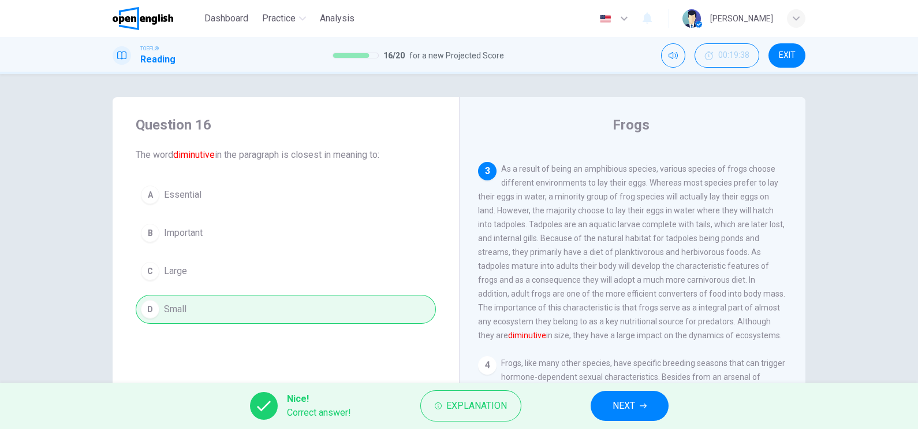
click at [646, 412] on button "NEXT" at bounding box center [630, 405] width 78 height 30
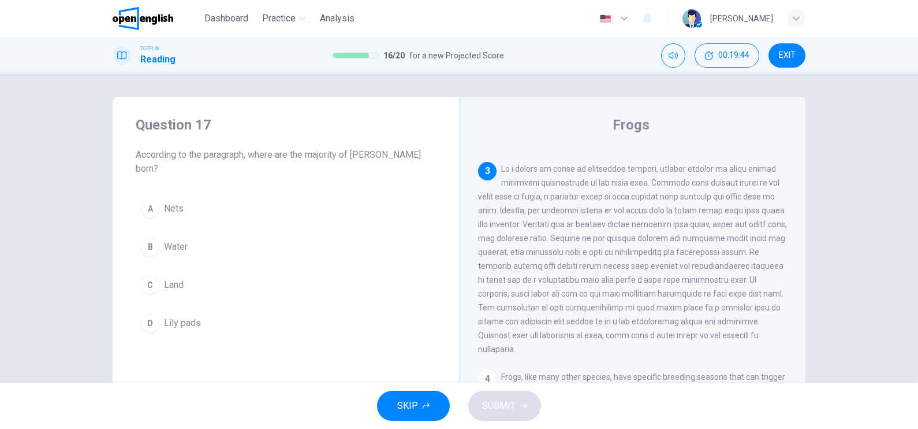
click at [166, 240] on span "Water" at bounding box center [176, 247] width 24 height 14
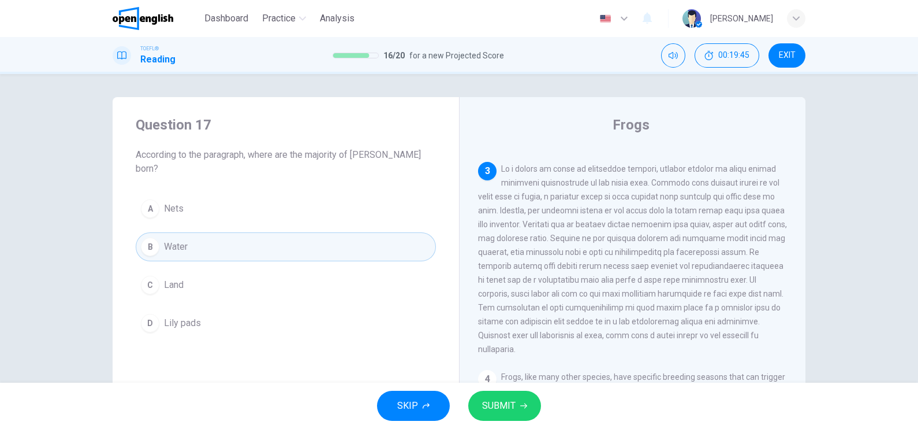
click at [507, 390] on button "SUBMIT" at bounding box center [504, 405] width 73 height 30
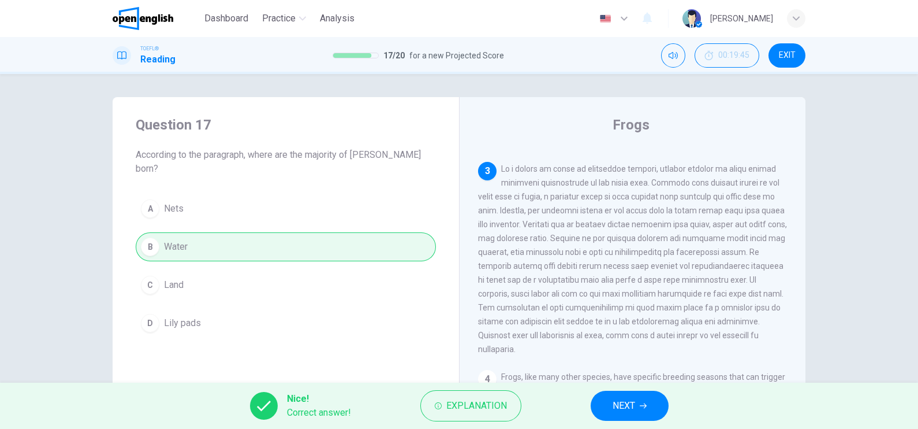
click at [609, 407] on button "NEXT" at bounding box center [630, 405] width 78 height 30
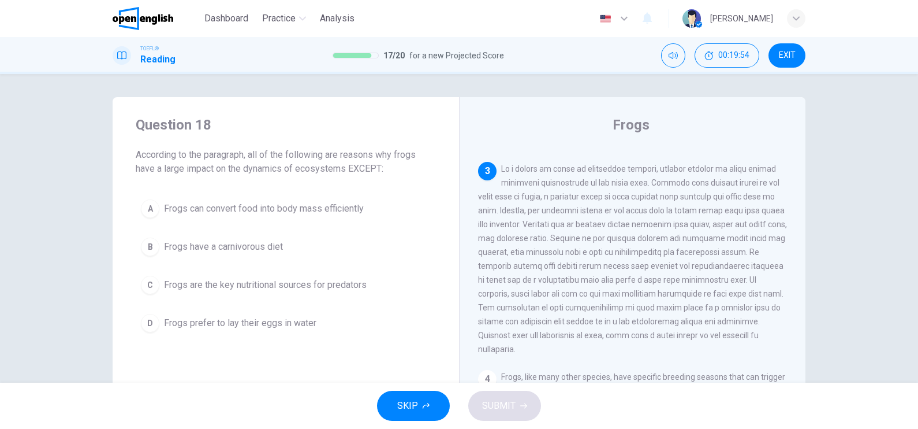
click at [252, 250] on span "Frogs have a carnivorous diet" at bounding box center [223, 247] width 119 height 14
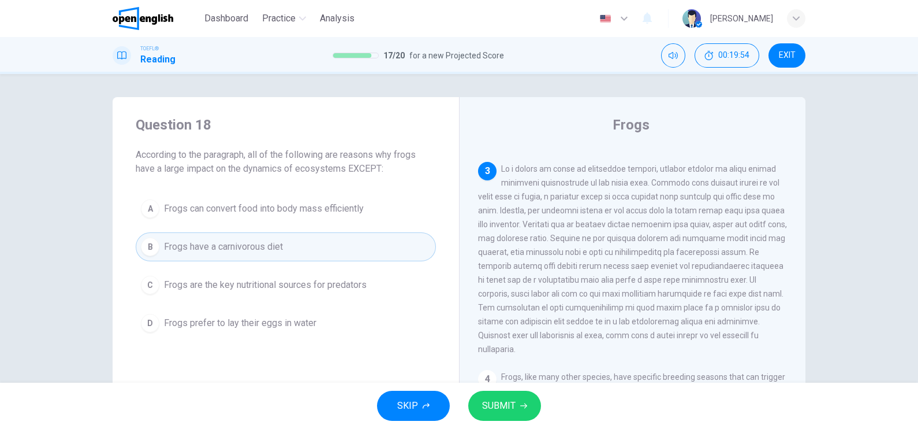
click at [527, 414] on button "SUBMIT" at bounding box center [504, 405] width 73 height 30
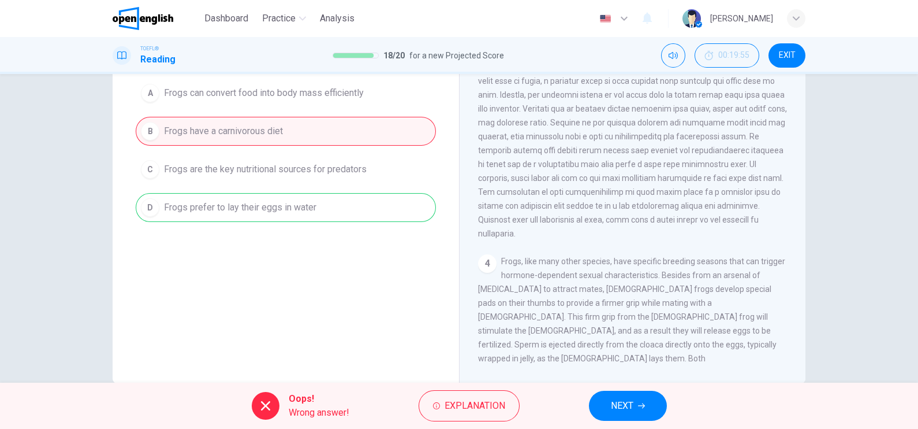
scroll to position [139, 0]
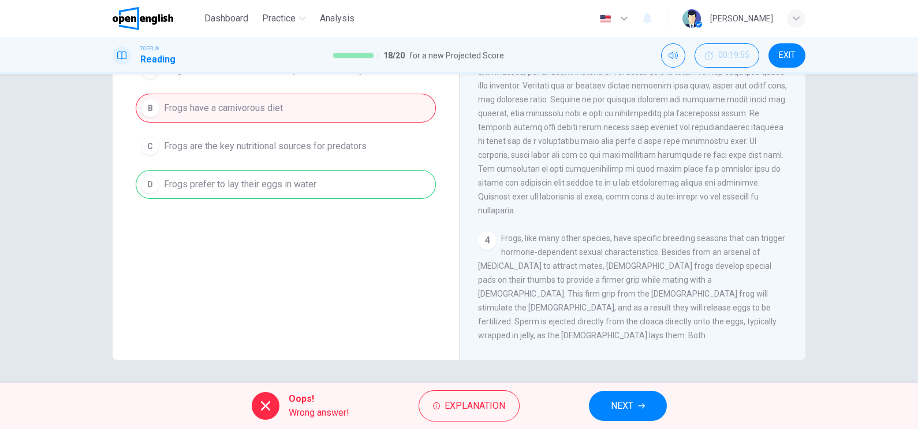
click at [618, 405] on span "NEXT" at bounding box center [622, 405] width 23 height 16
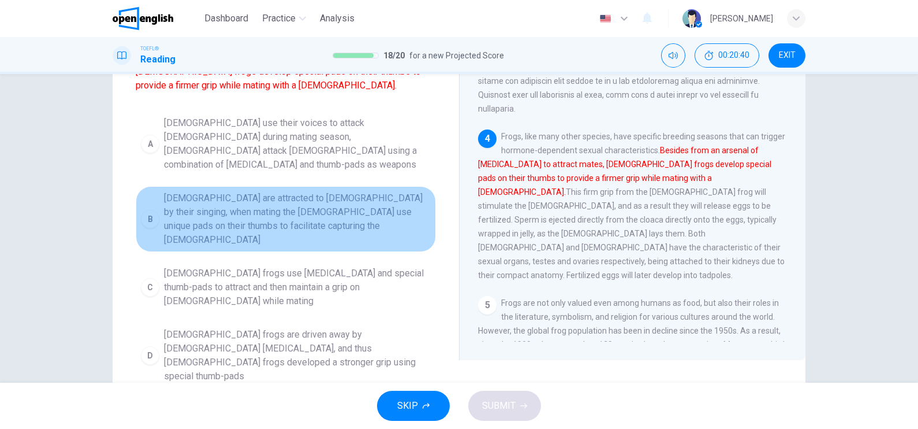
click at [340, 199] on span "Females are attracted to males by their singing, when mating the females use un…" at bounding box center [297, 218] width 267 height 55
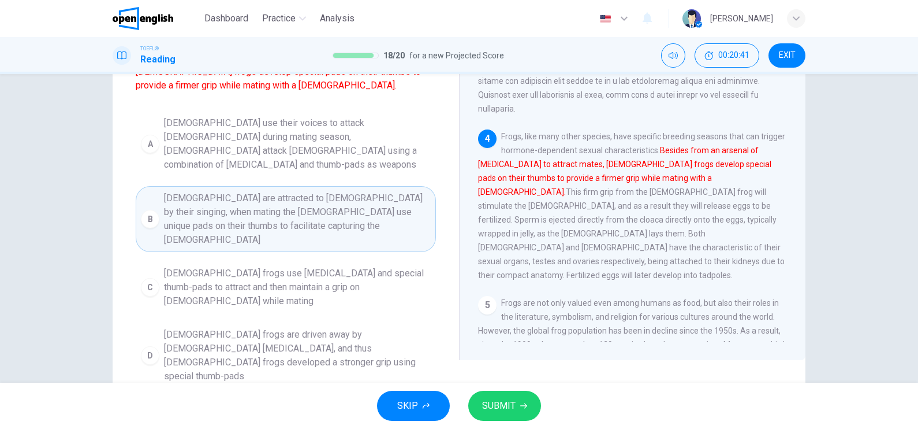
click at [482, 403] on span "SUBMIT" at bounding box center [499, 405] width 34 height 16
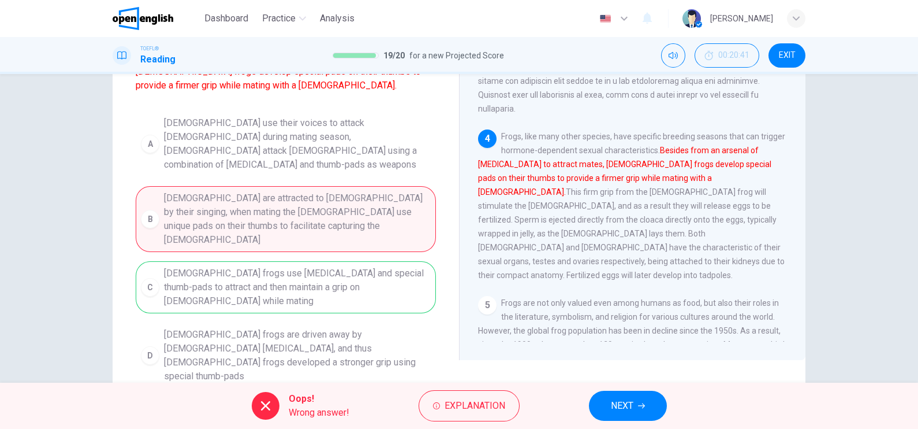
click at [641, 402] on icon "button" at bounding box center [641, 405] width 7 height 7
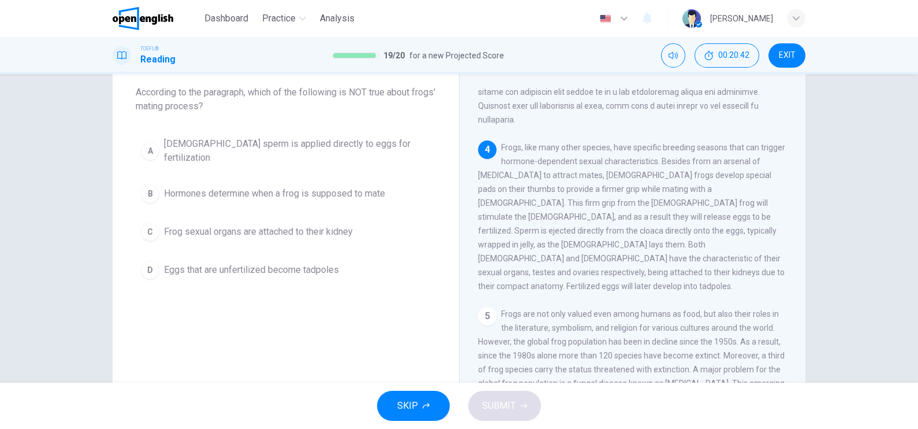
scroll to position [0, 0]
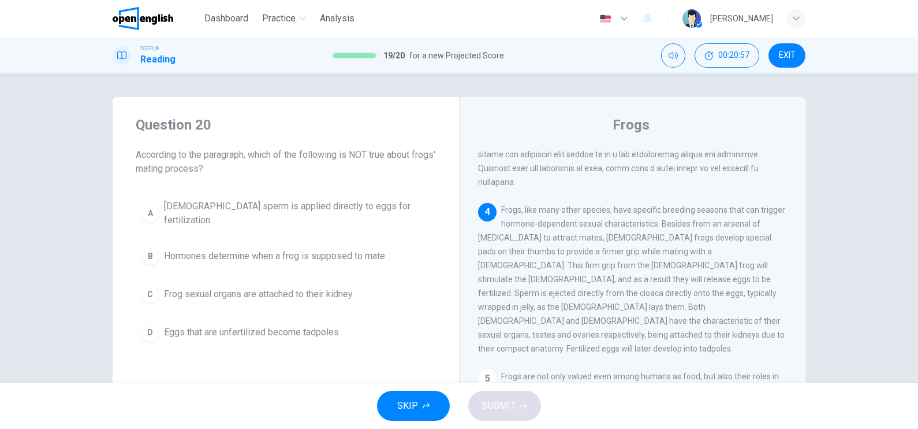
click at [274, 209] on span "Male sperm is applied directly to eggs for fertilization" at bounding box center [297, 213] width 267 height 28
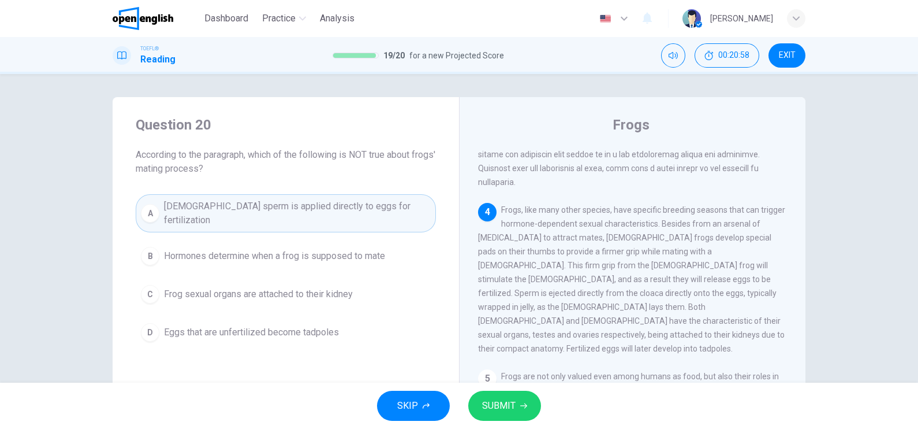
click at [536, 401] on button "SUBMIT" at bounding box center [504, 405] width 73 height 30
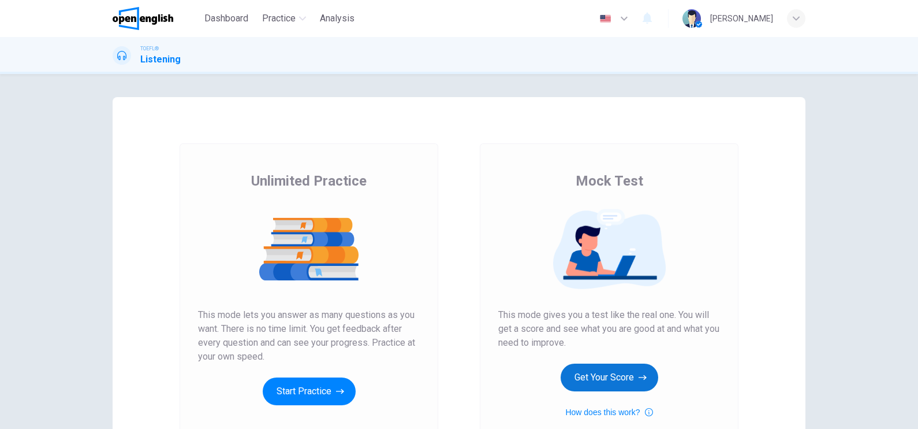
click at [611, 370] on button "Get Your Score" at bounding box center [610, 377] width 98 height 28
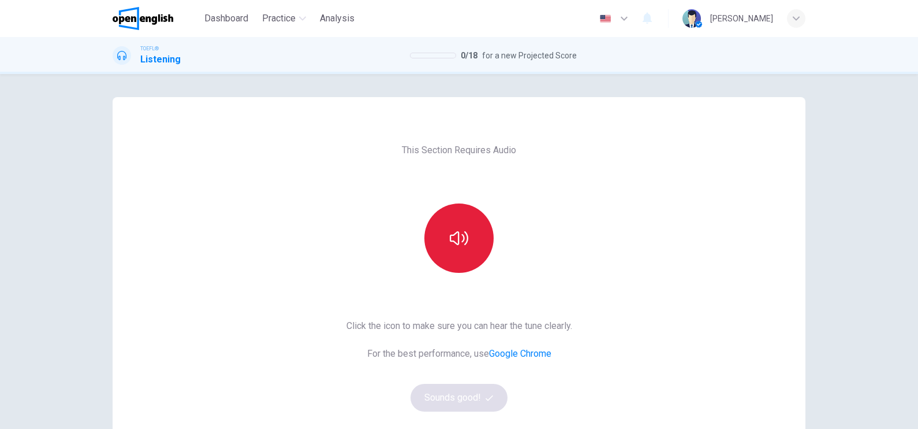
click at [440, 233] on button "button" at bounding box center [459, 237] width 69 height 69
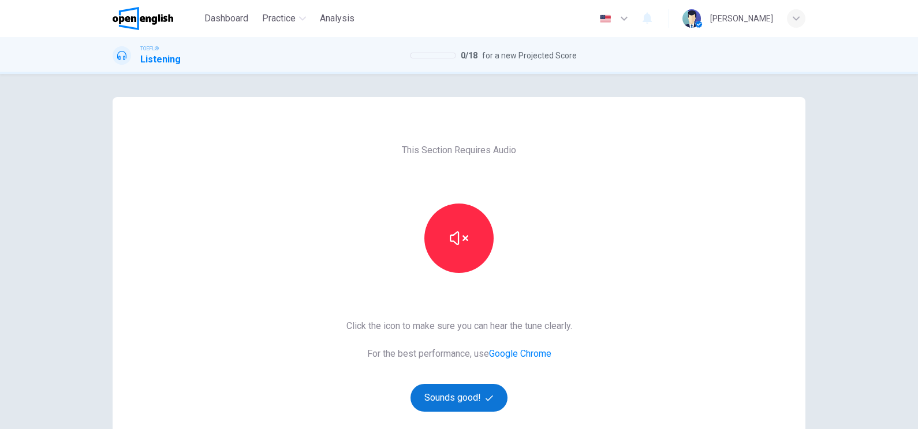
click at [474, 399] on button "Sounds good!" at bounding box center [459, 398] width 97 height 28
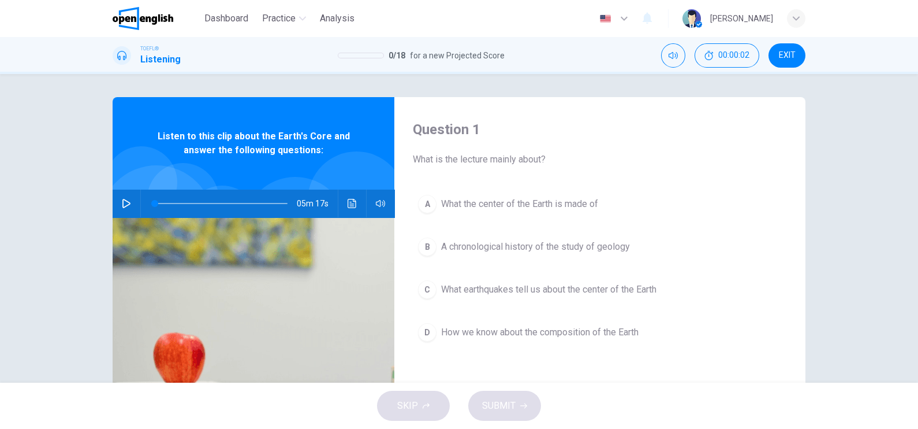
click at [125, 206] on icon "button" at bounding box center [126, 203] width 9 height 9
drag, startPoint x: 153, startPoint y: 203, endPoint x: 78, endPoint y: 208, distance: 75.3
click at [78, 208] on div "Question 1 What is the lecture mainly about? A What the center of the Earth is …" at bounding box center [459, 228] width 918 height 308
click at [122, 199] on icon "button" at bounding box center [126, 203] width 9 height 9
click at [128, 202] on button "button" at bounding box center [126, 203] width 18 height 28
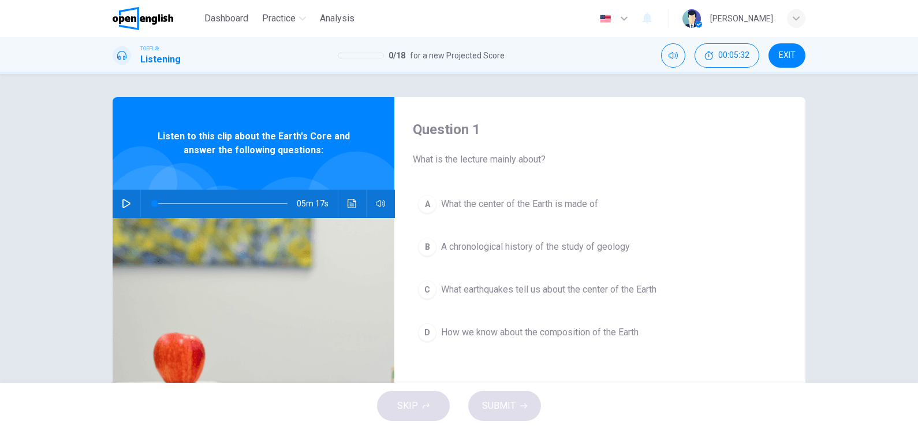
click at [551, 197] on span "What the center of the Earth is made of" at bounding box center [519, 204] width 157 height 14
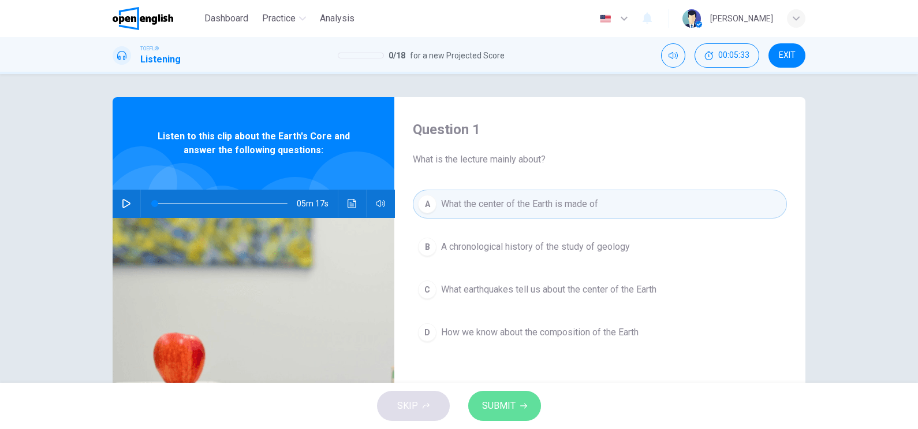
click at [520, 404] on icon "button" at bounding box center [523, 405] width 7 height 7
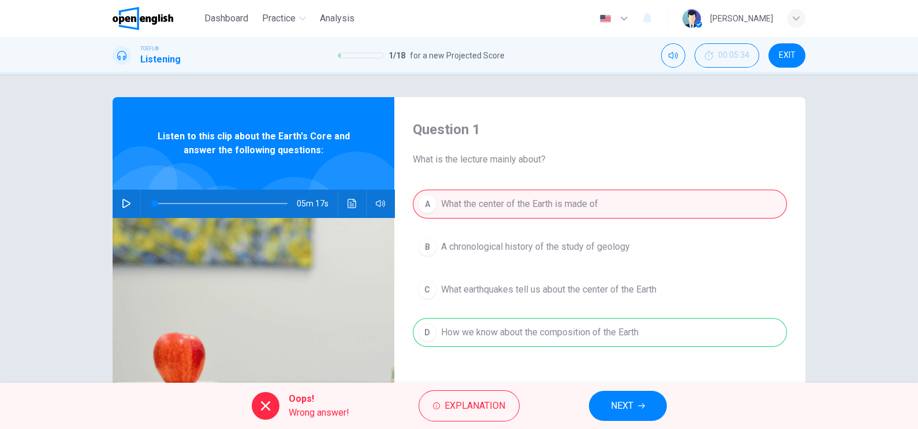
click at [529, 333] on div "A What the center of the Earth is made of B A chronological history of the stud…" at bounding box center [600, 279] width 374 height 180
click at [461, 405] on span "Explanation" at bounding box center [475, 405] width 61 height 16
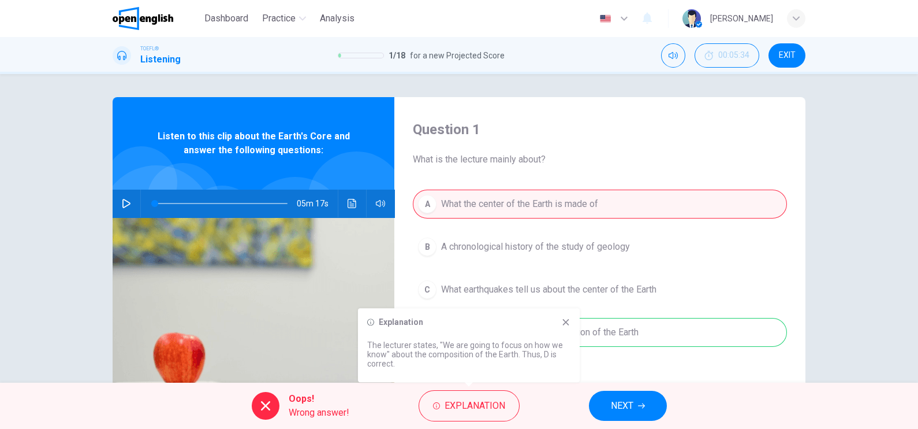
click at [564, 323] on icon at bounding box center [565, 321] width 9 height 9
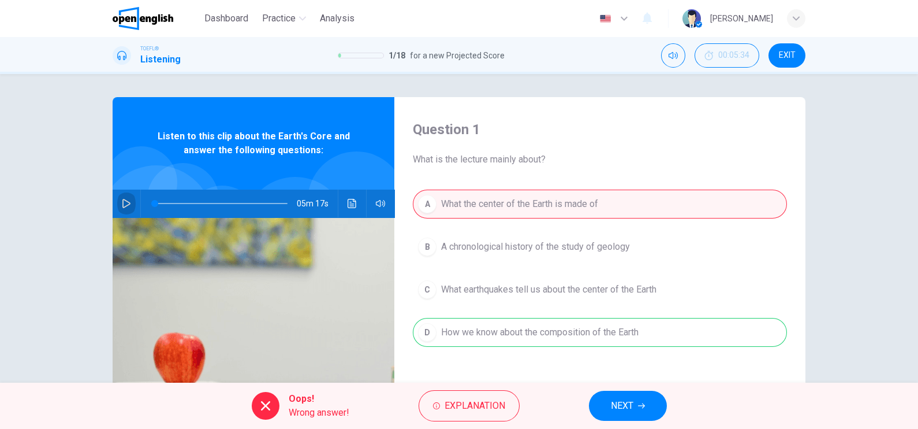
click at [122, 202] on icon "button" at bounding box center [126, 203] width 9 height 9
click at [630, 413] on button "NEXT" at bounding box center [628, 405] width 78 height 30
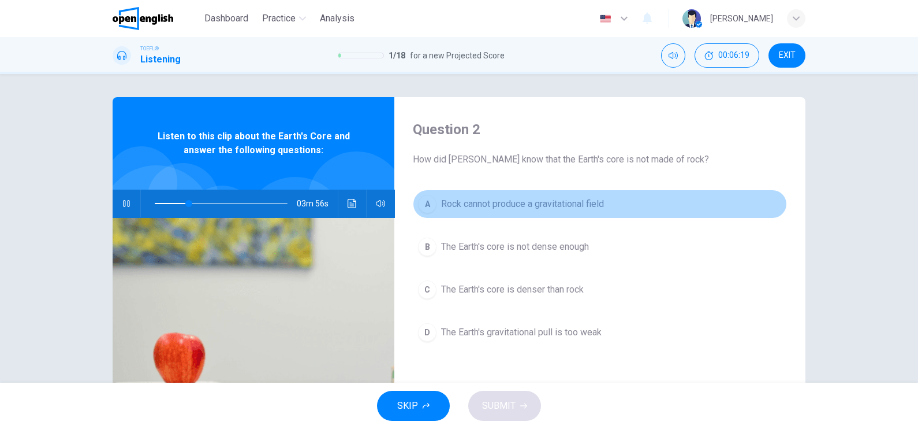
click at [556, 202] on span "Rock cannot produce a gravitational field" at bounding box center [522, 204] width 163 height 14
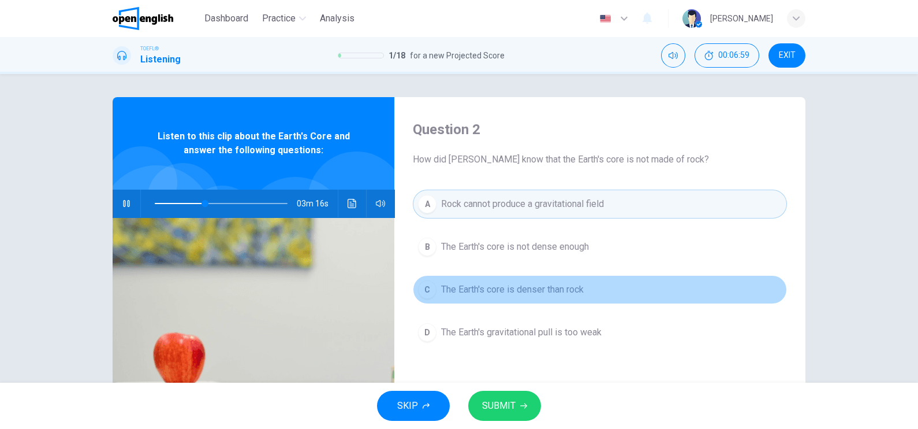
click at [498, 292] on span "The Earth's core is denser than rock" at bounding box center [512, 289] width 143 height 14
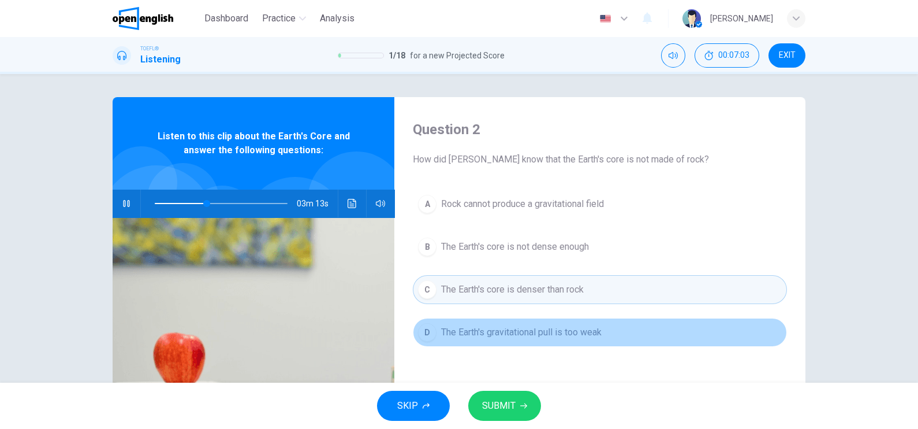
click at [580, 334] on span "The Earth's gravitational pull is too weak" at bounding box center [521, 332] width 161 height 14
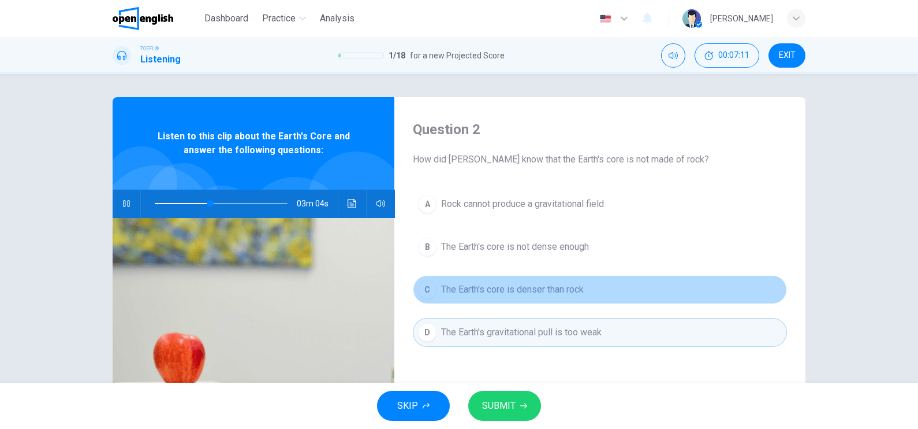
click at [580, 300] on button "C The Earth's core is denser than rock" at bounding box center [600, 289] width 374 height 29
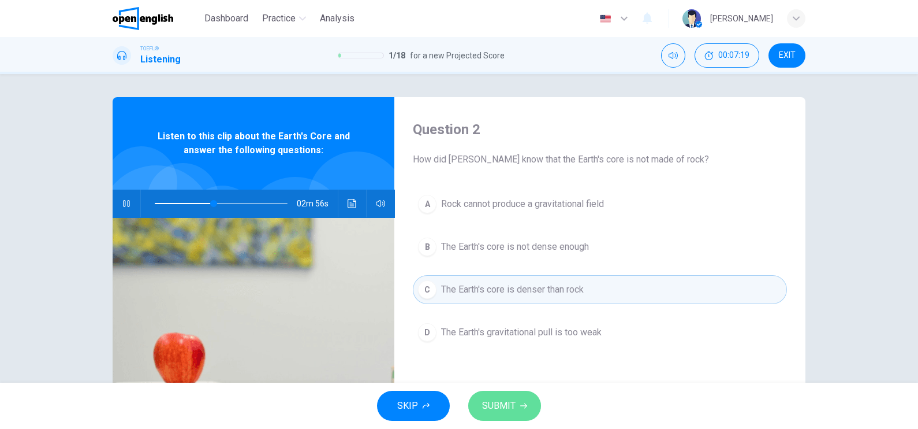
click at [490, 408] on span "SUBMIT" at bounding box center [499, 405] width 34 height 16
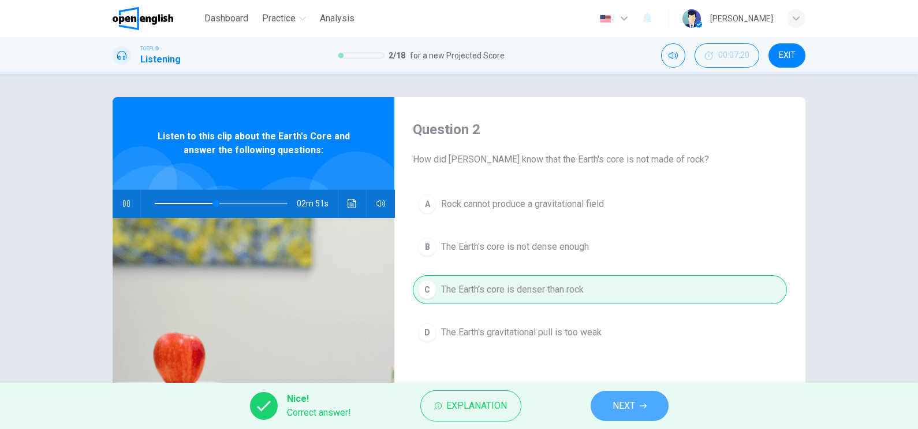
click at [615, 414] on button "NEXT" at bounding box center [630, 405] width 78 height 30
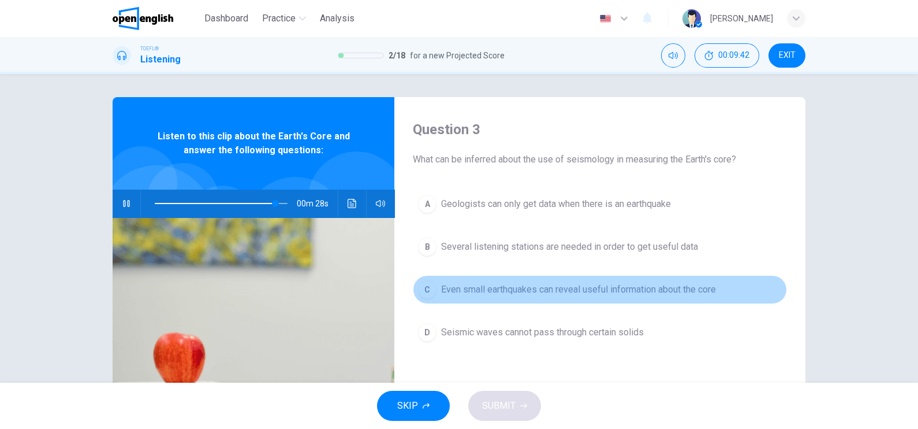
click at [614, 284] on span "Even small earthquakes can reveal useful information about the core" at bounding box center [578, 289] width 275 height 14
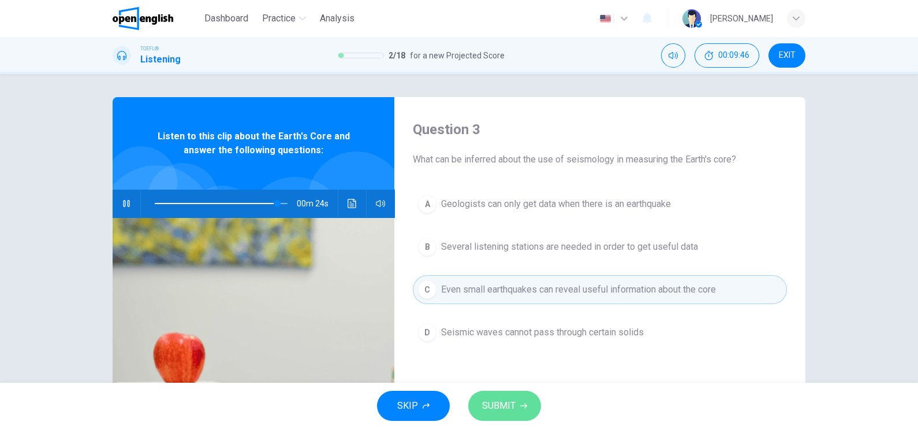
click at [508, 406] on span "SUBMIT" at bounding box center [499, 405] width 34 height 16
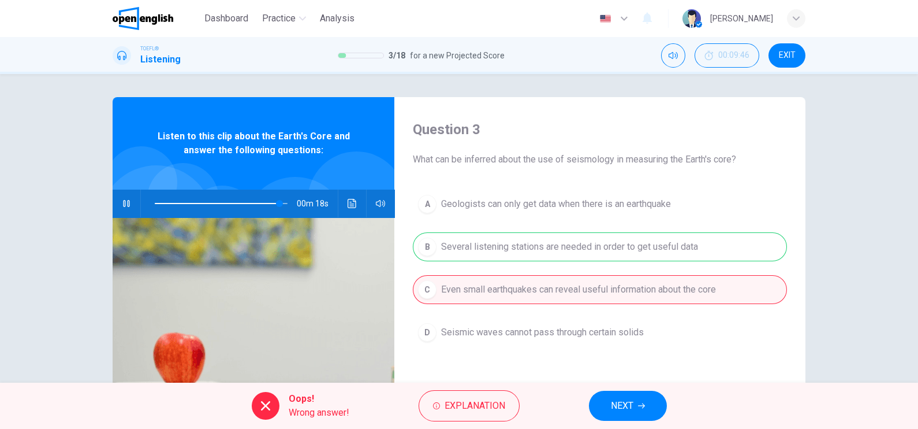
click at [641, 404] on icon "button" at bounding box center [641, 405] width 7 height 7
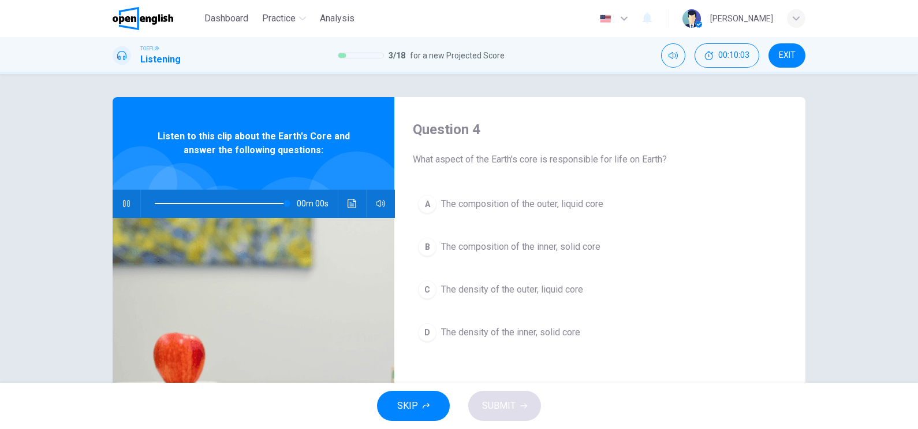
type input "*"
click at [537, 199] on span "The composition of the outer, liquid core" at bounding box center [522, 204] width 162 height 14
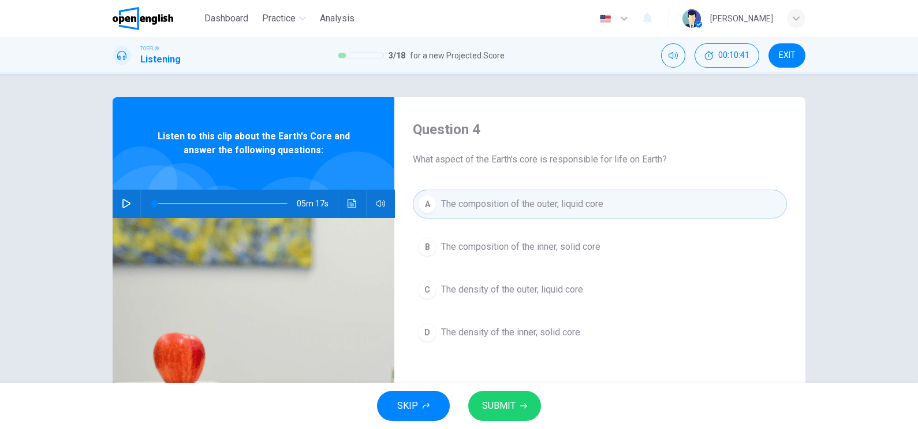
click at [523, 370] on div "Question 4 What aspect of the Earth's core is responsible for life on Earth? A …" at bounding box center [599, 297] width 411 height 401
click at [520, 405] on icon "button" at bounding box center [523, 405] width 7 height 7
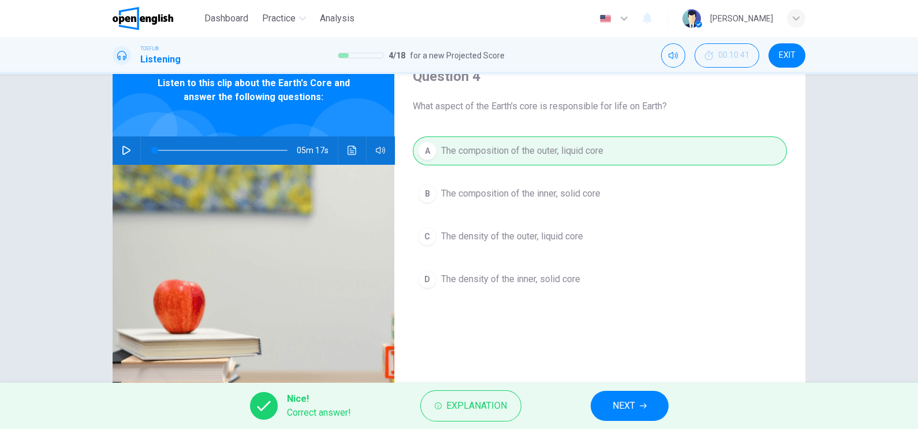
scroll to position [139, 0]
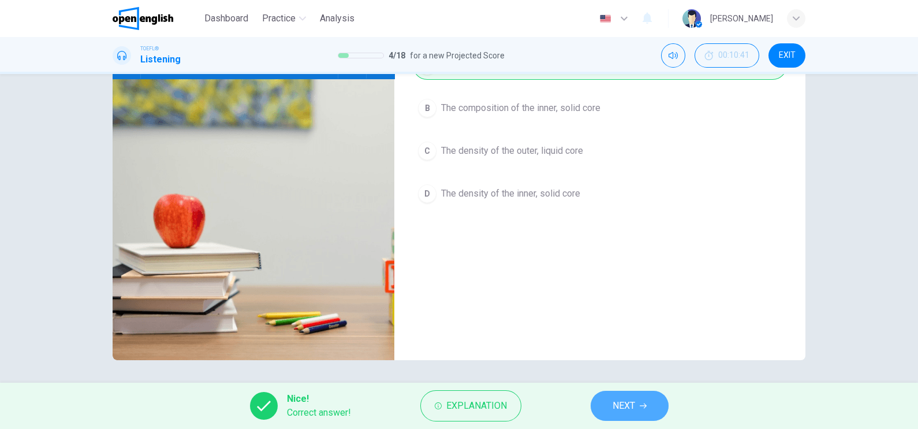
click at [623, 404] on span "NEXT" at bounding box center [624, 405] width 23 height 16
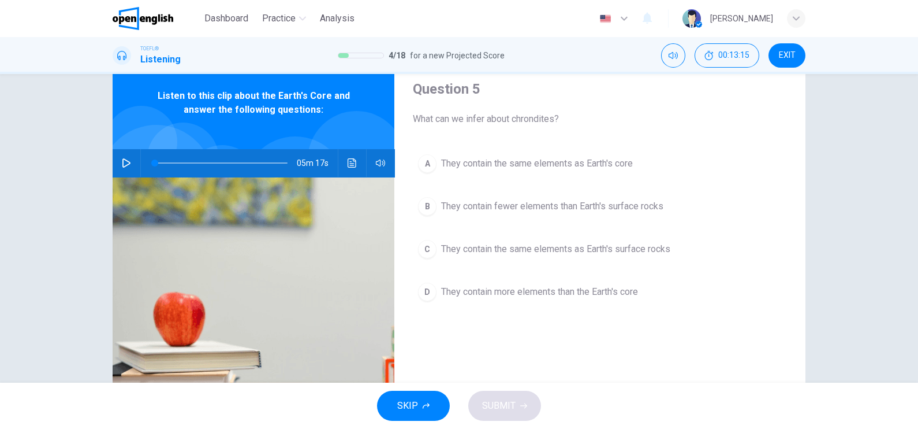
scroll to position [72, 0]
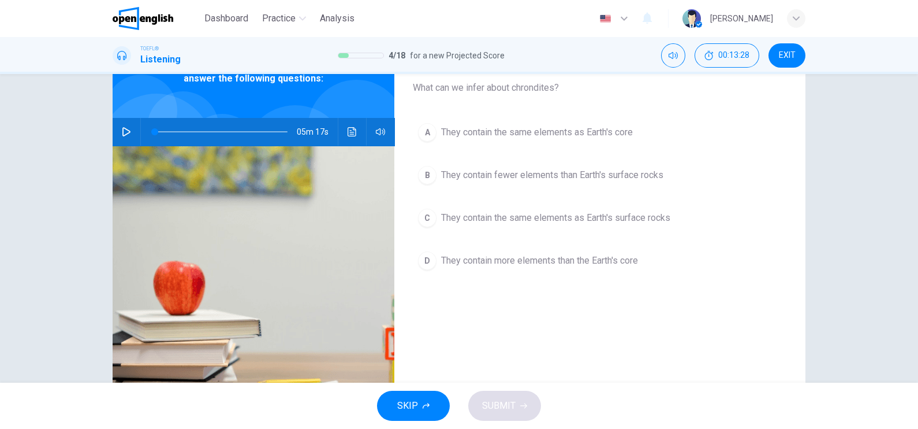
click at [582, 134] on span "They contain the same elements as Earth's core" at bounding box center [537, 132] width 192 height 14
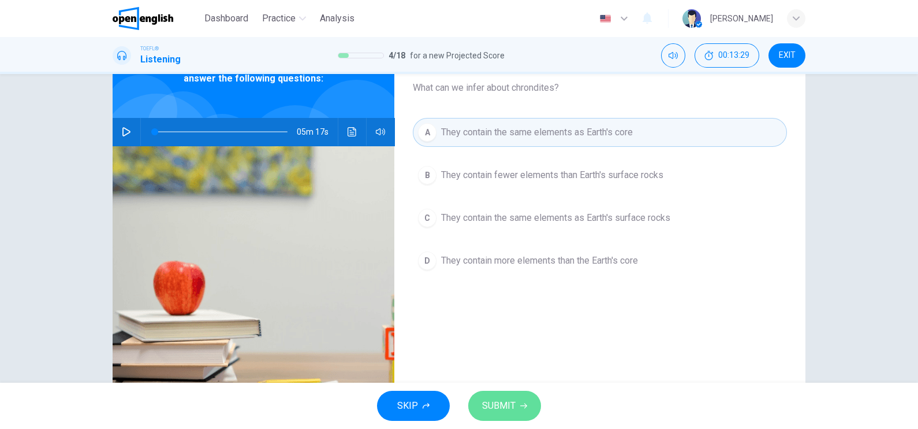
click at [500, 409] on span "SUBMIT" at bounding box center [499, 405] width 34 height 16
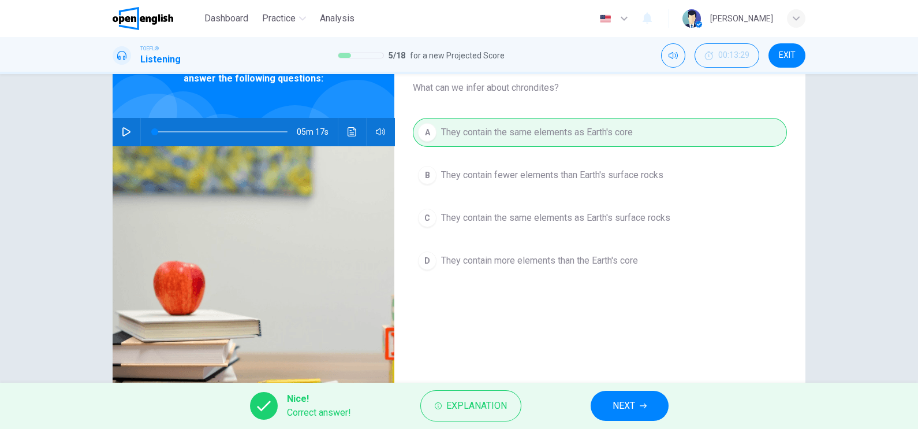
click at [650, 398] on button "NEXT" at bounding box center [630, 405] width 78 height 30
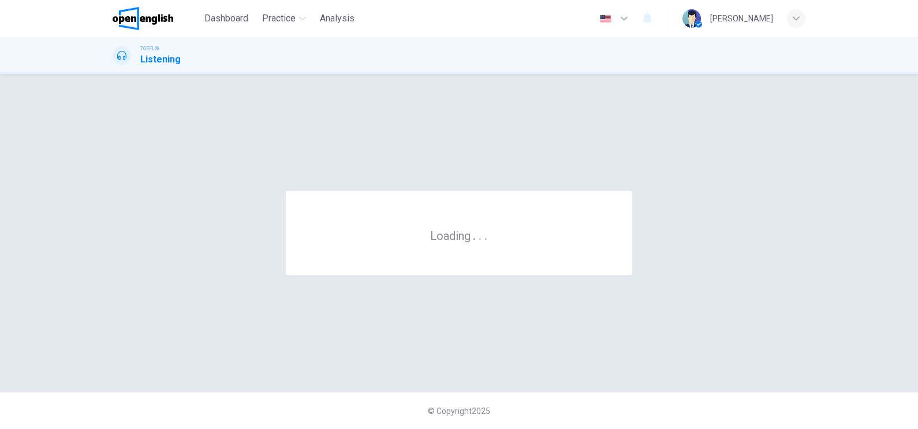
scroll to position [0, 0]
